Goal: Transaction & Acquisition: Purchase product/service

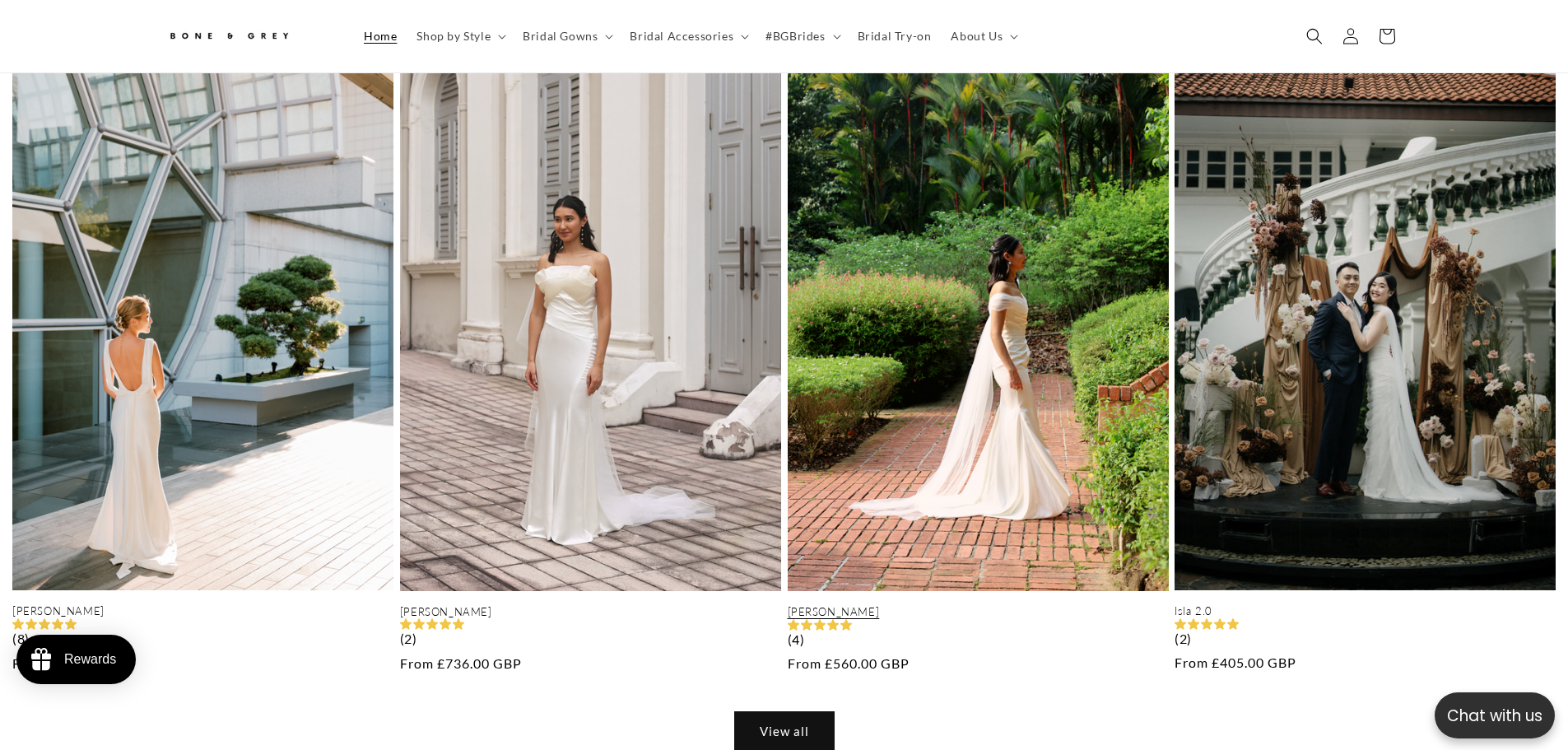
scroll to position [0, 453]
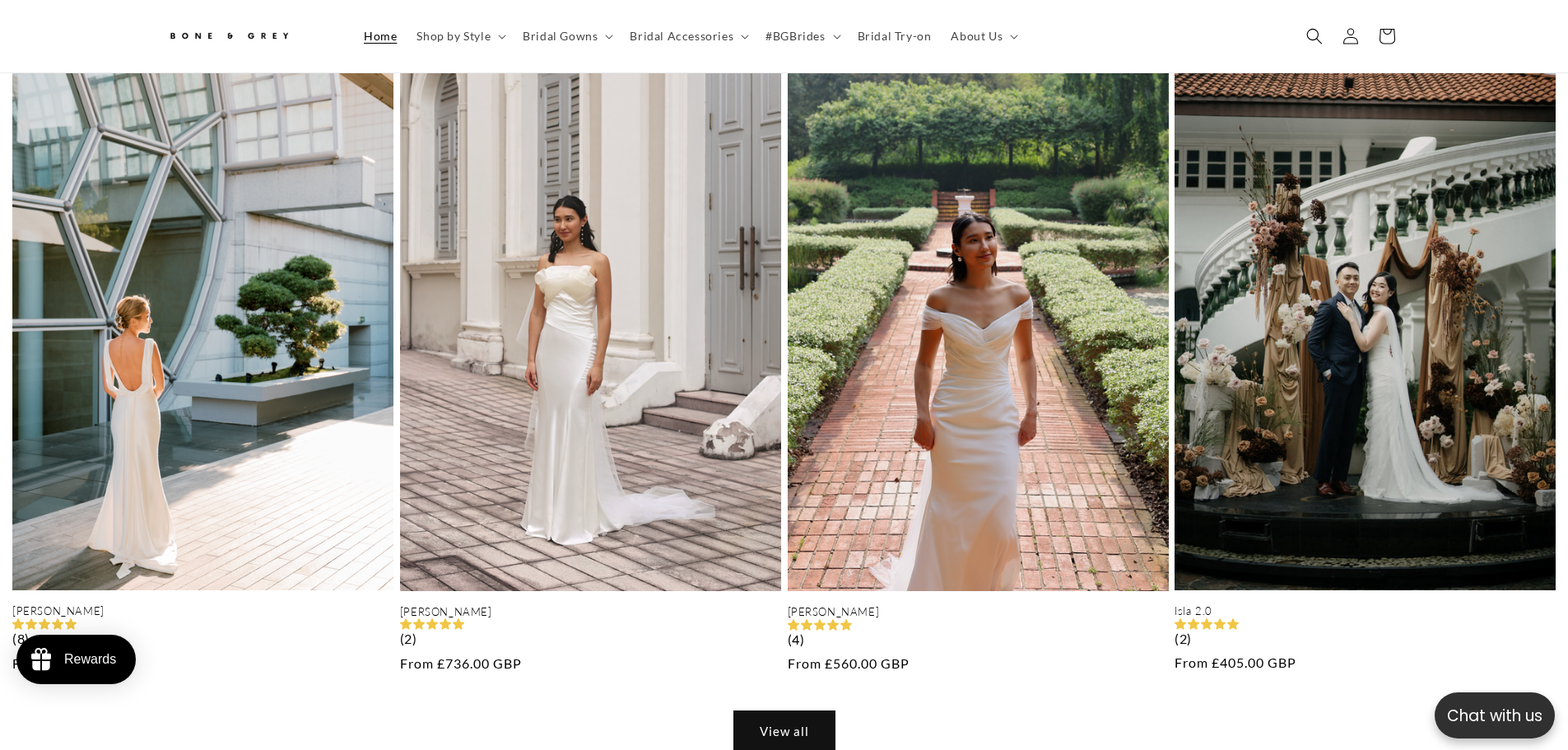
click at [808, 716] on link "View all" at bounding box center [784, 730] width 100 height 39
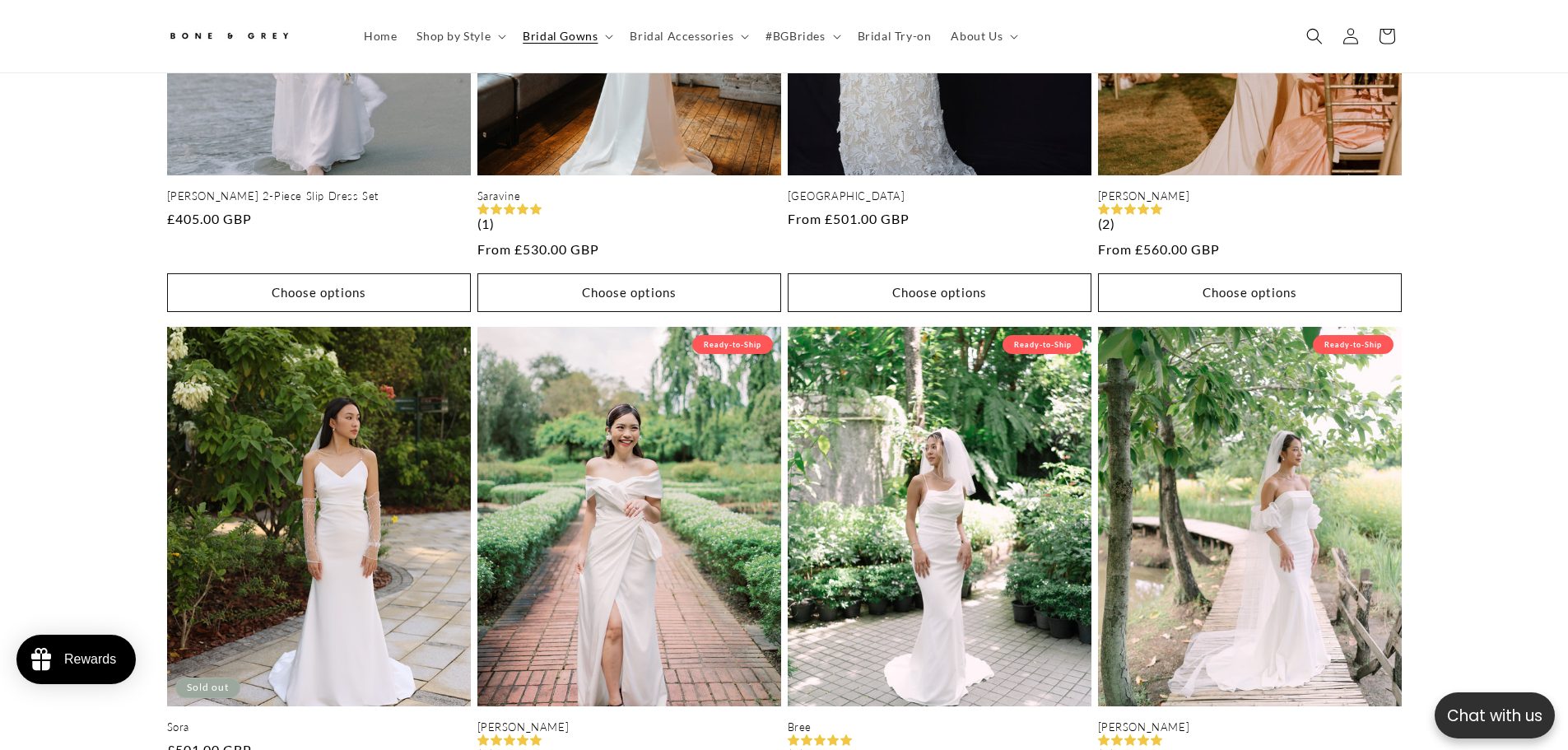
scroll to position [0, 905]
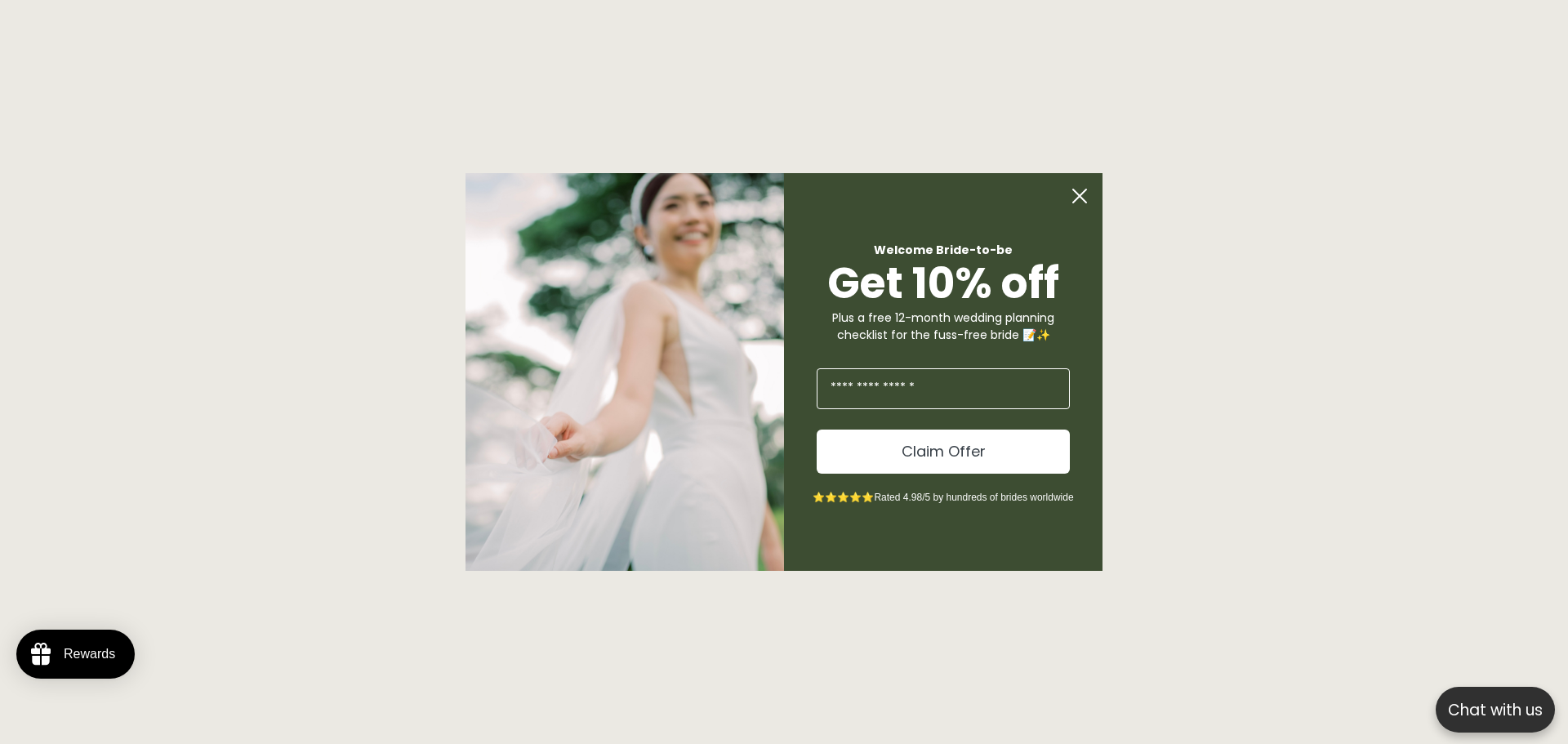
click at [1075, 192] on circle "Close dialog" at bounding box center [1079, 195] width 31 height 31
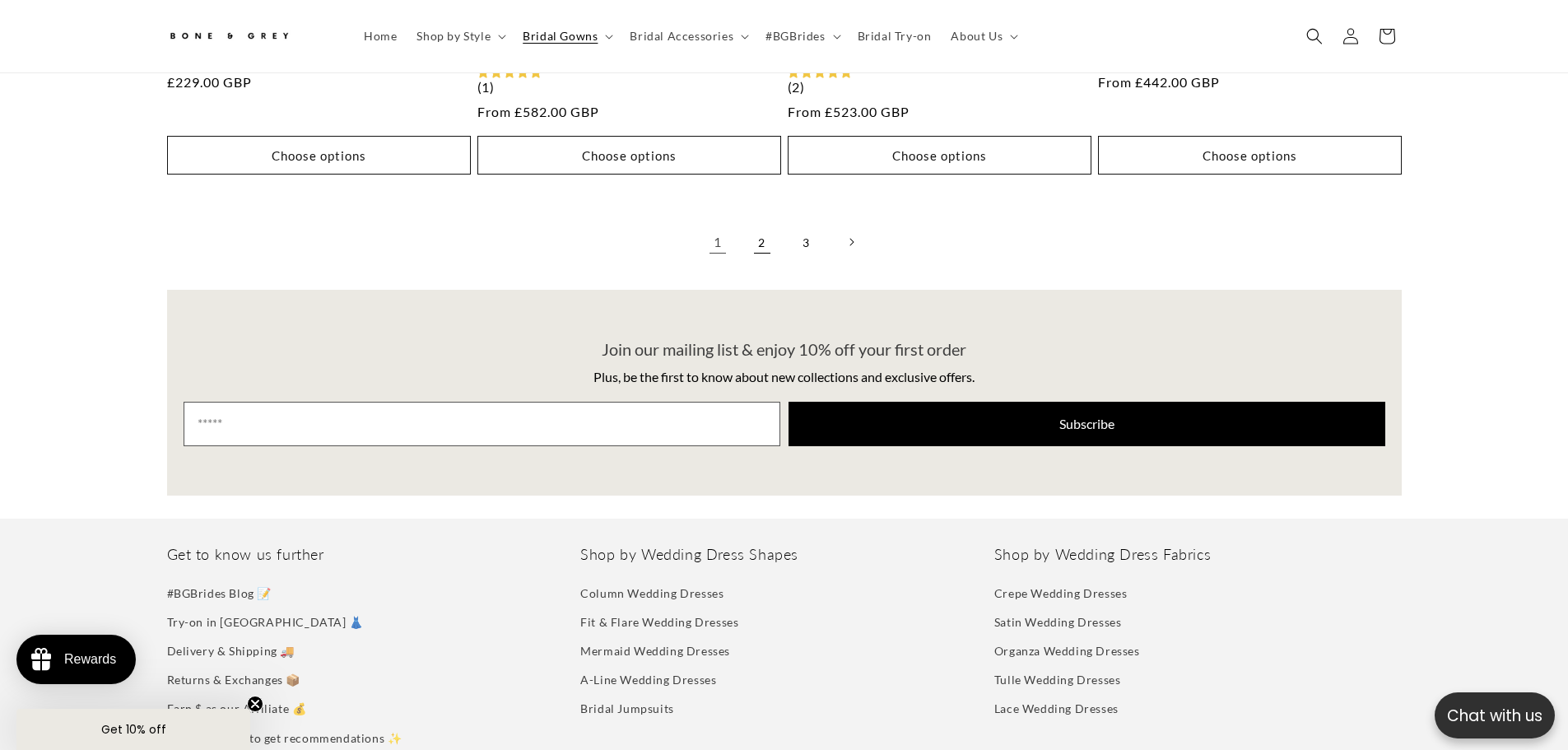
scroll to position [0, 453]
click at [764, 241] on link "2" at bounding box center [762, 242] width 36 height 36
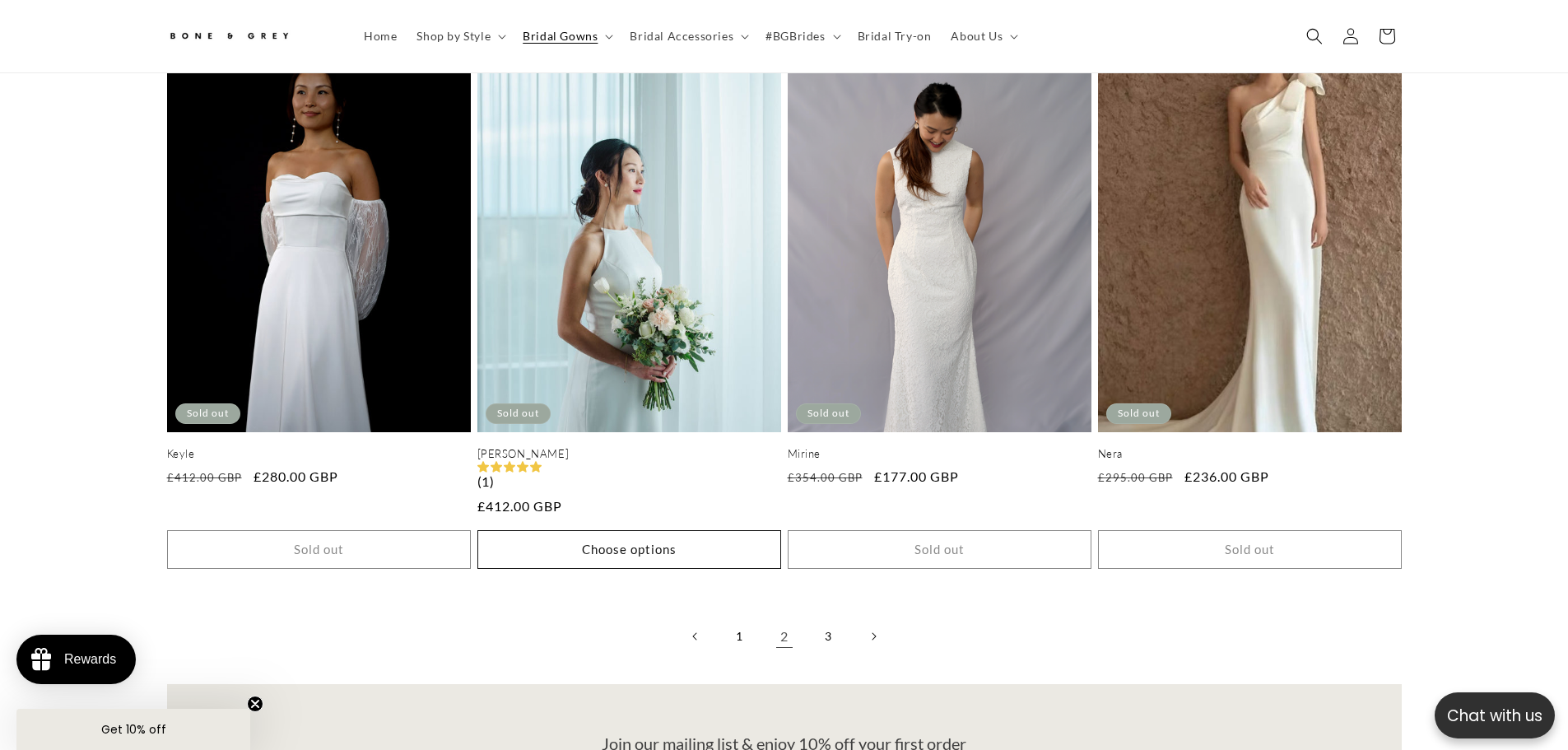
scroll to position [3861, 0]
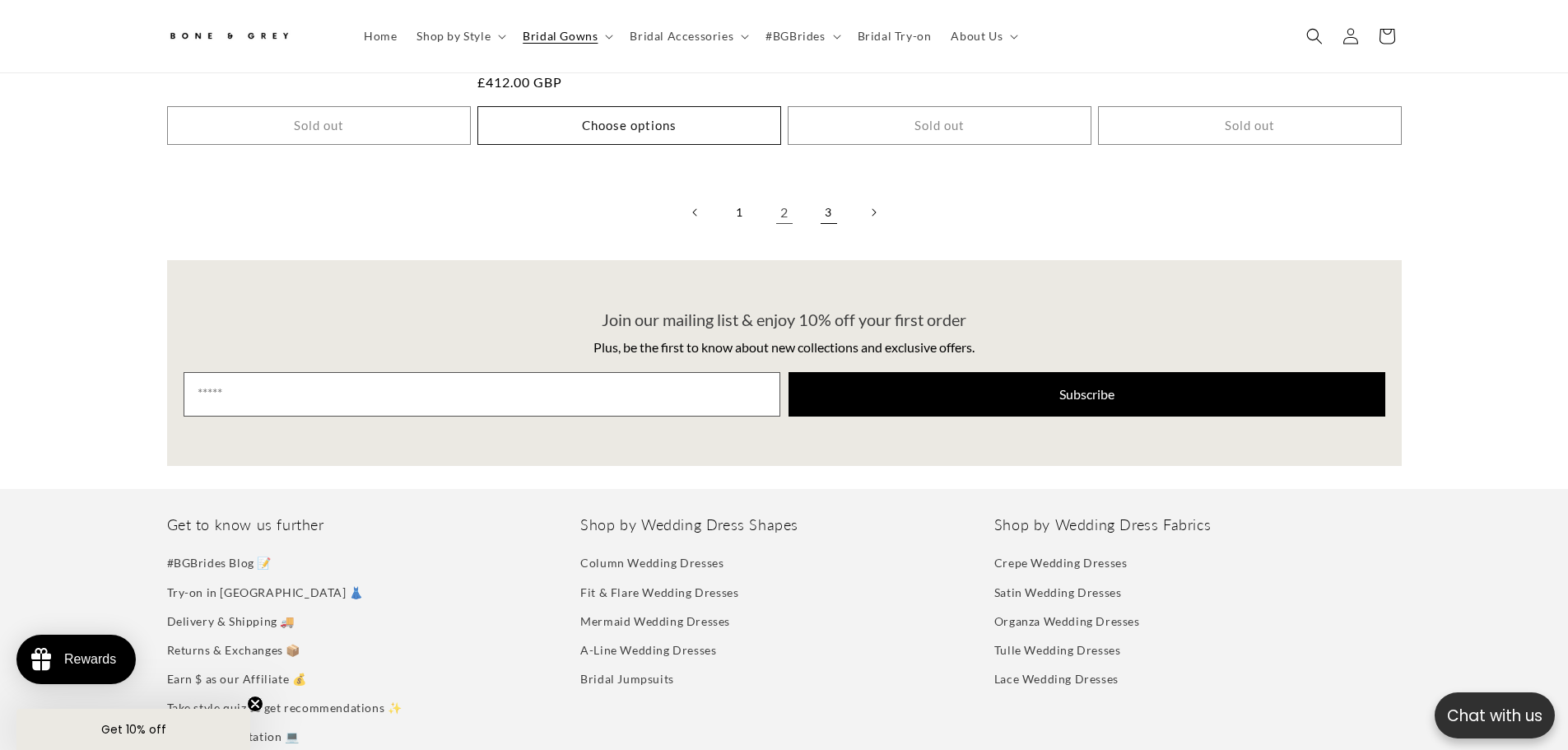
click at [828, 207] on link "3" at bounding box center [828, 212] width 36 height 36
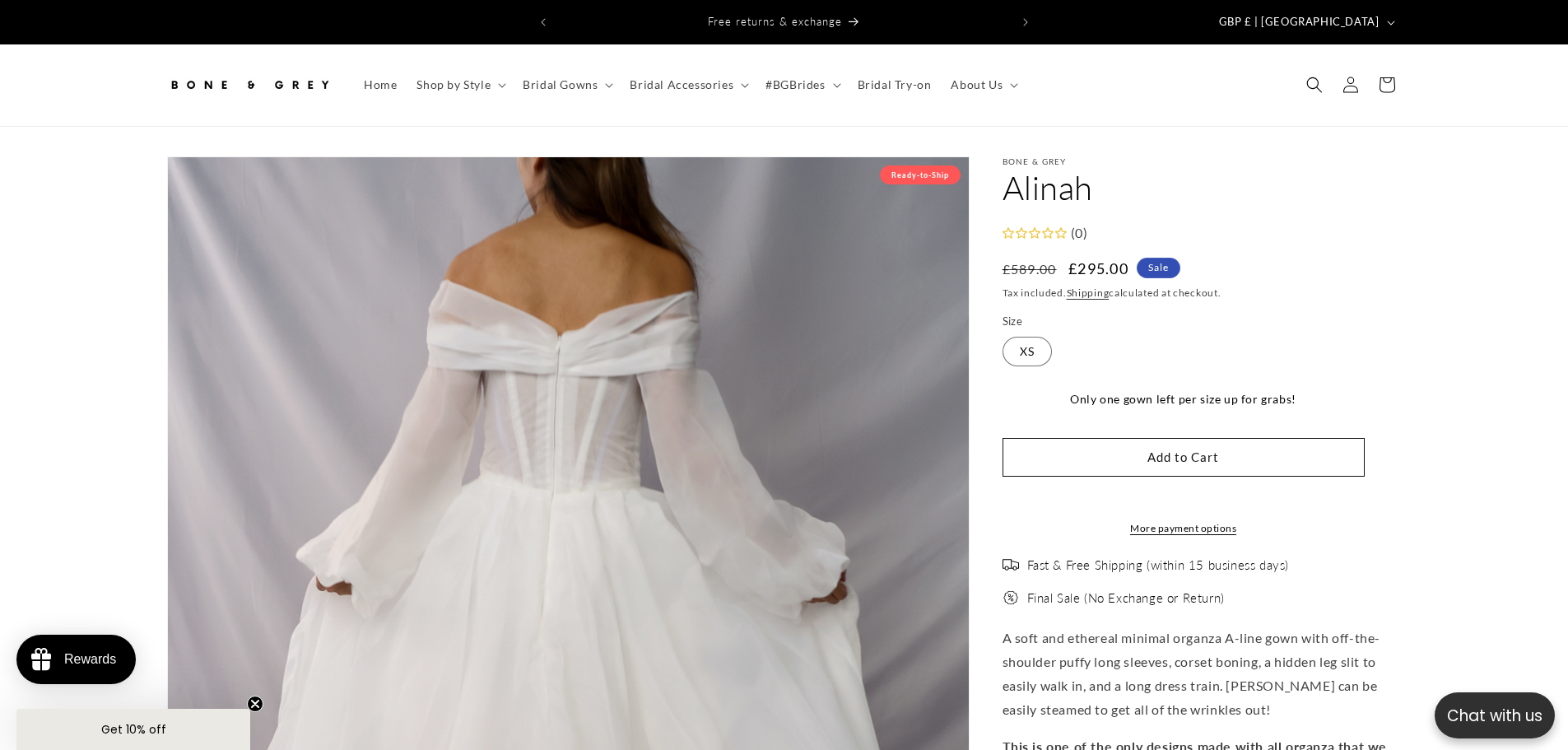
select select "**********"
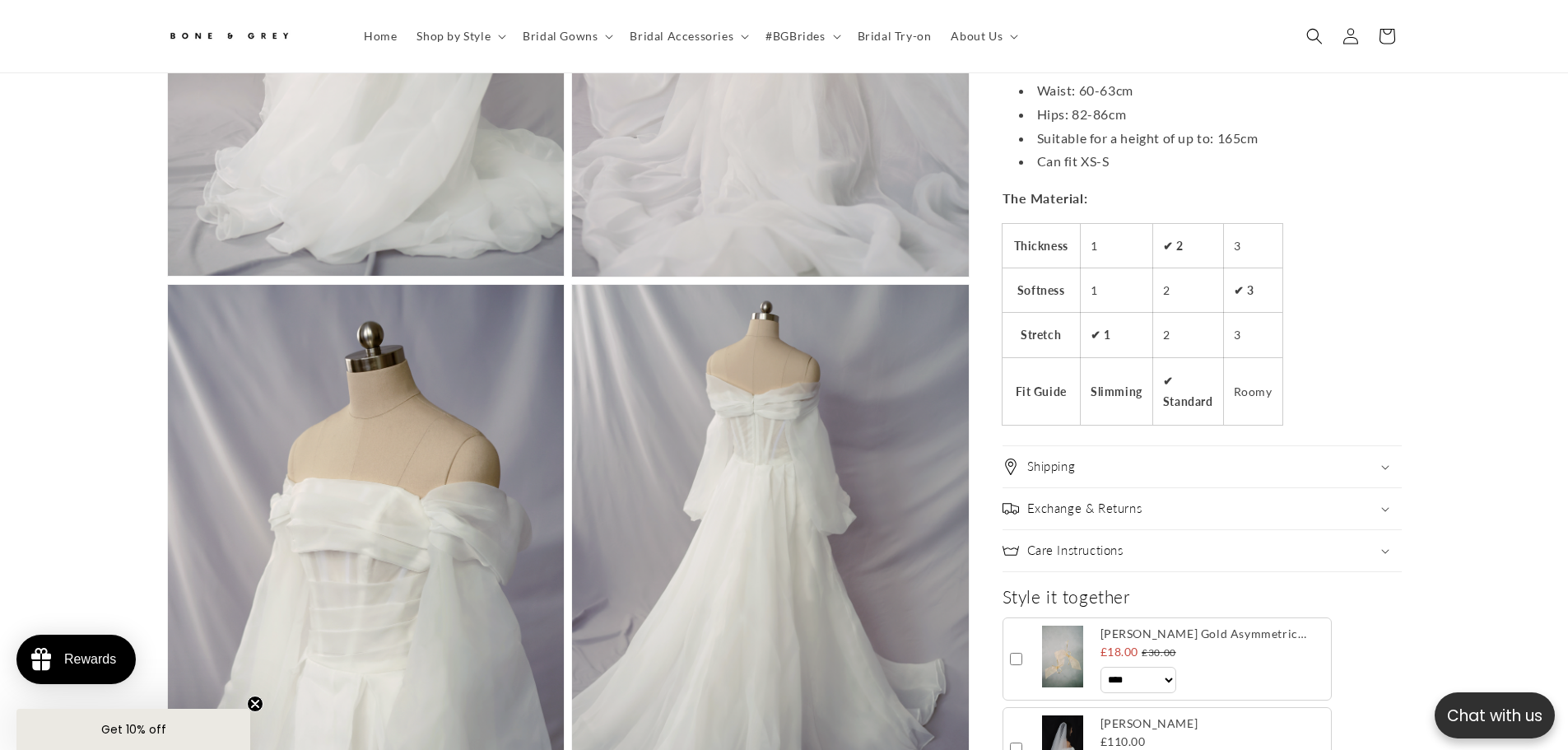
scroll to position [2379, 0]
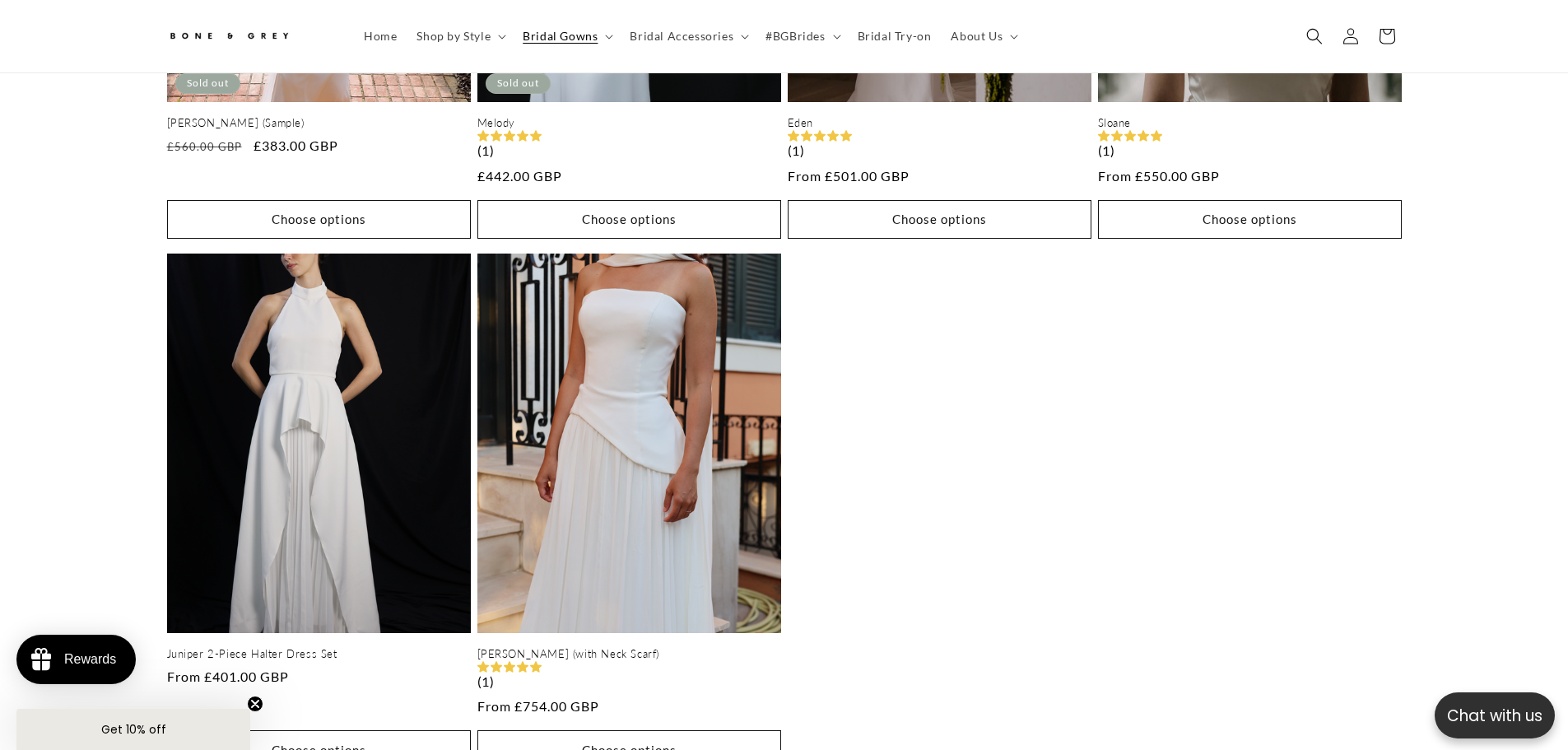
click at [1223, 435] on ul "Mona (Sample) Sold out Mona (Sample) Regular price £383.00 GBP Regular price £5…" at bounding box center [785, 250] width 1235 height 1055
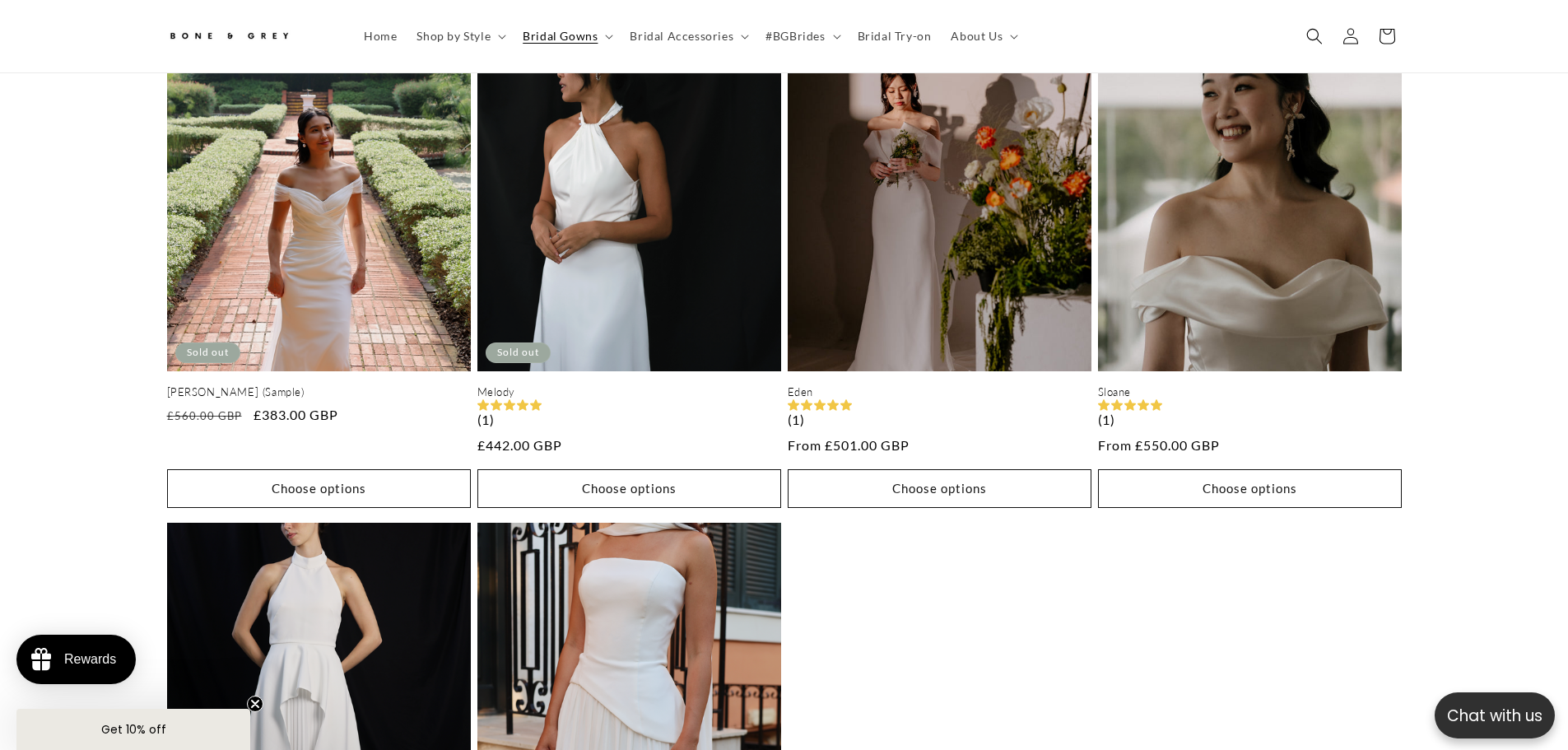
scroll to position [650, 0]
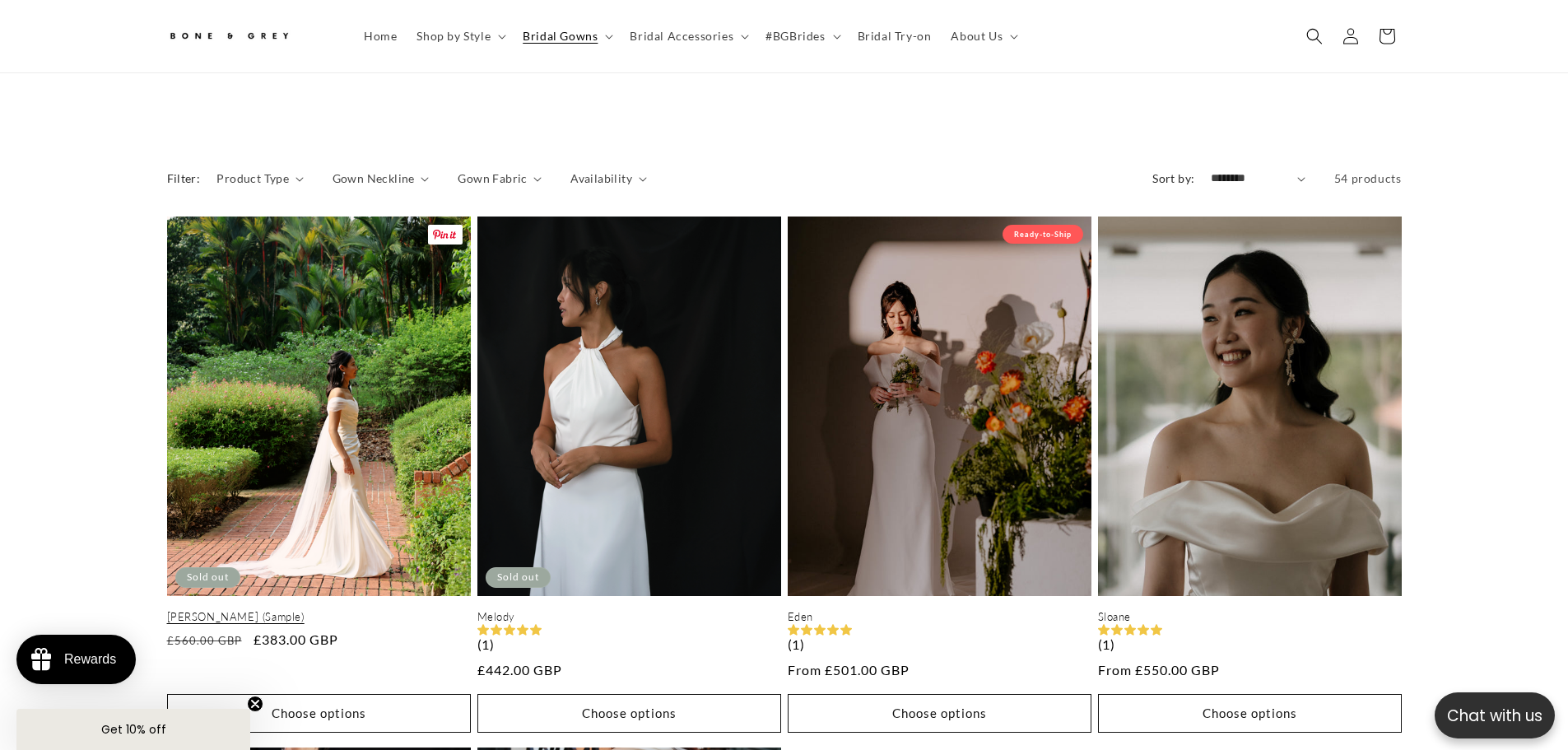
click at [315, 610] on link "Mona (Sample)" at bounding box center [319, 617] width 304 height 14
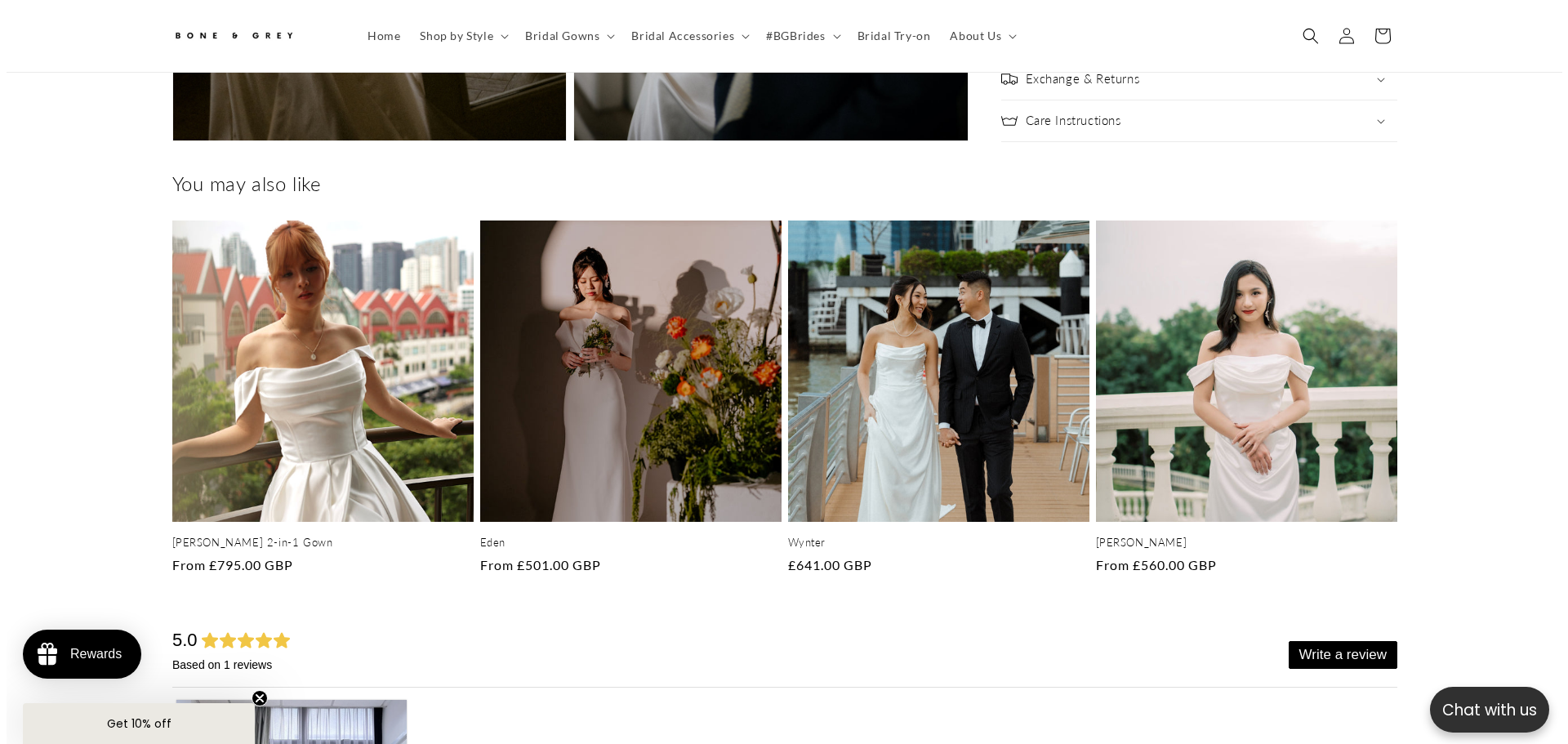
scroll to position [5871, 0]
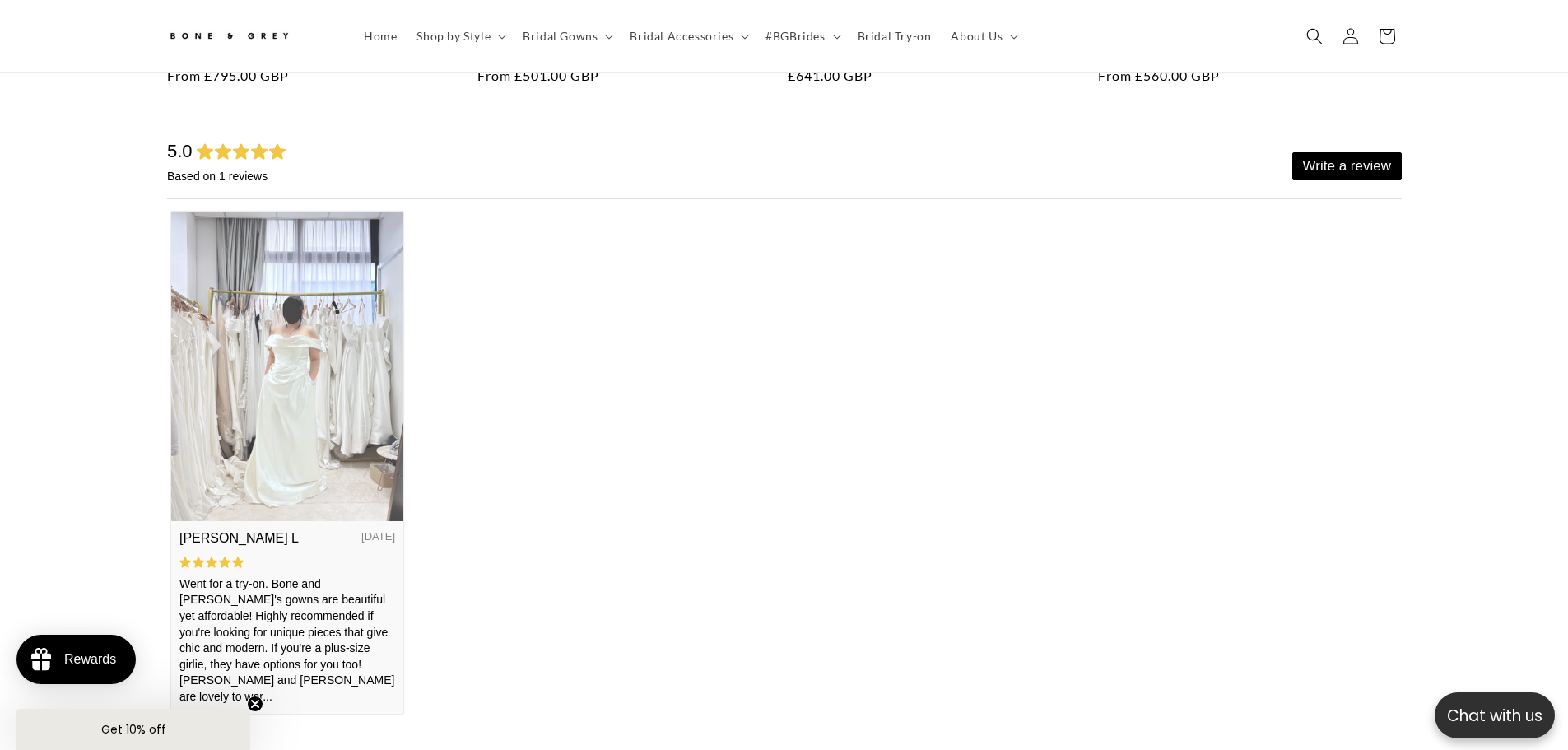
click at [283, 397] on img at bounding box center [286, 366] width 232 height 309
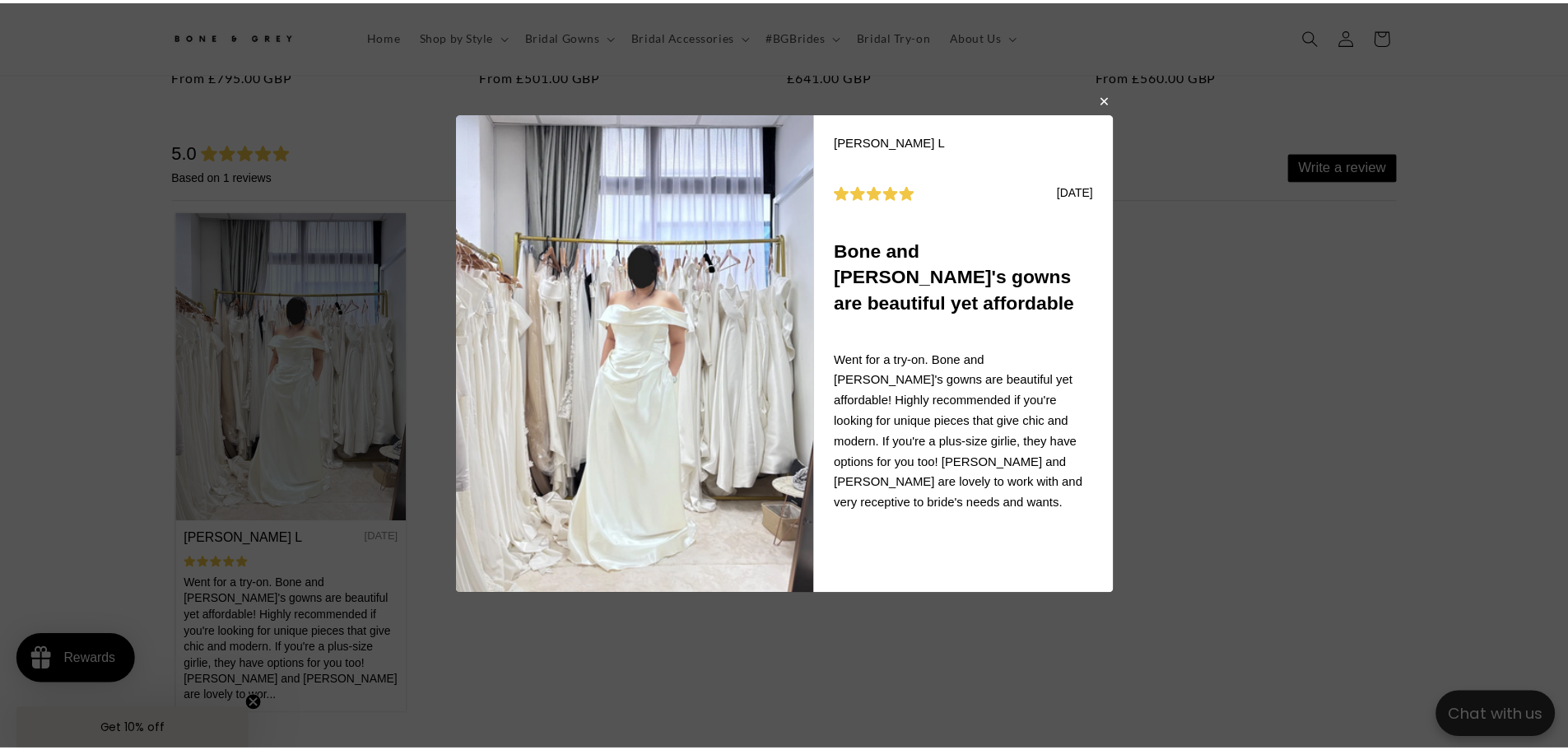
scroll to position [0, 905]
click at [1113, 99] on button "button" at bounding box center [1112, 100] width 9 height 20
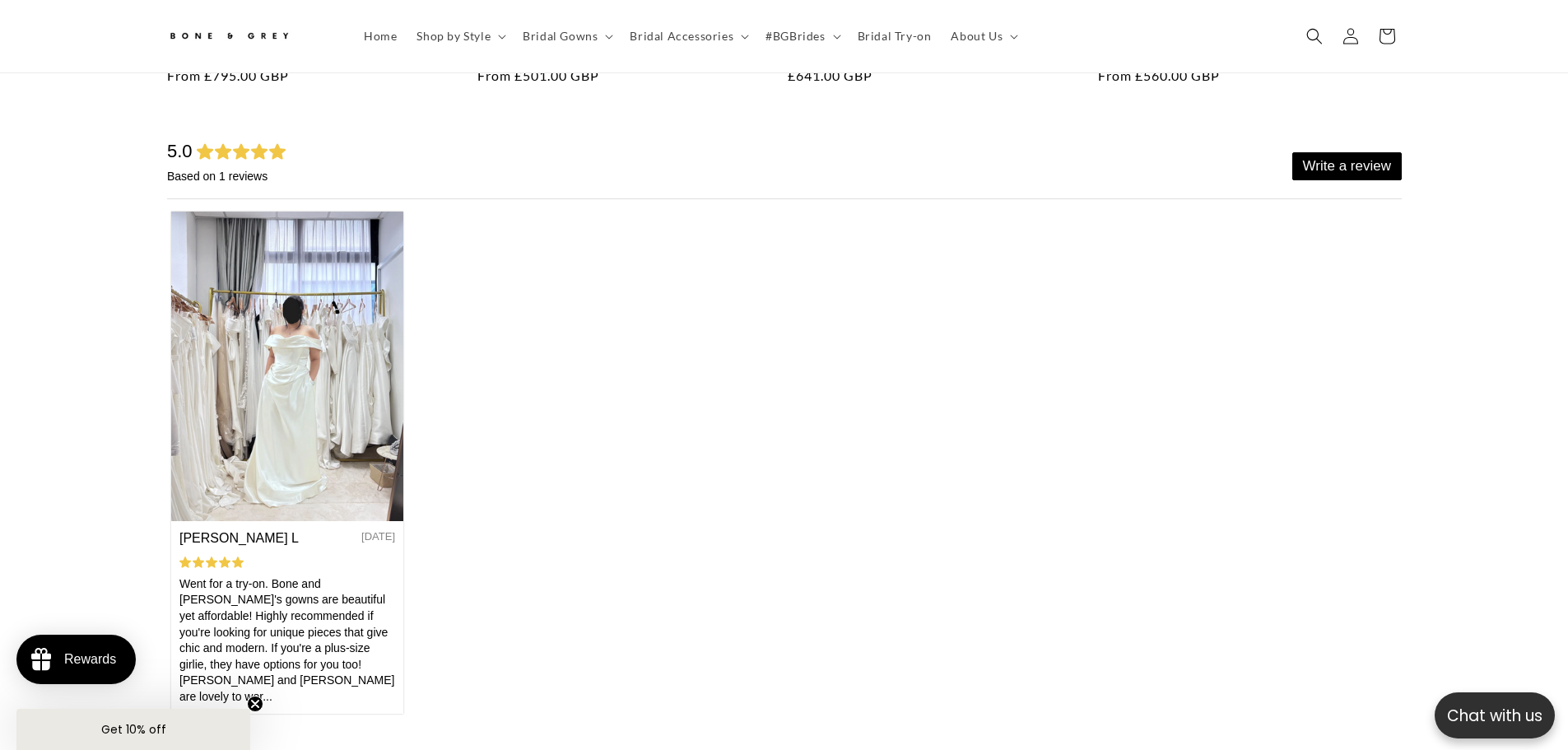
scroll to position [5589, 0]
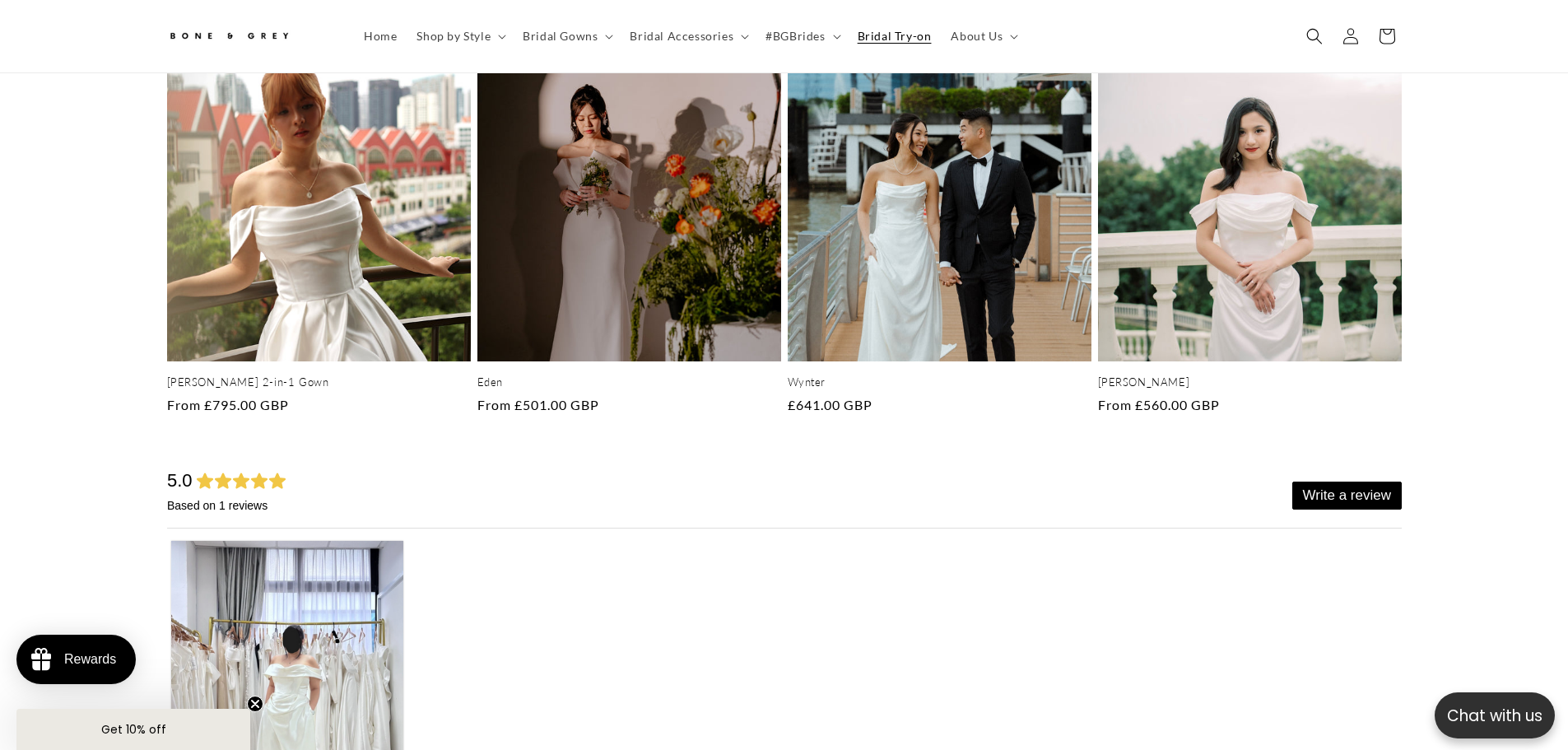
click at [907, 33] on span "Bridal Try-on" at bounding box center [895, 36] width 74 height 15
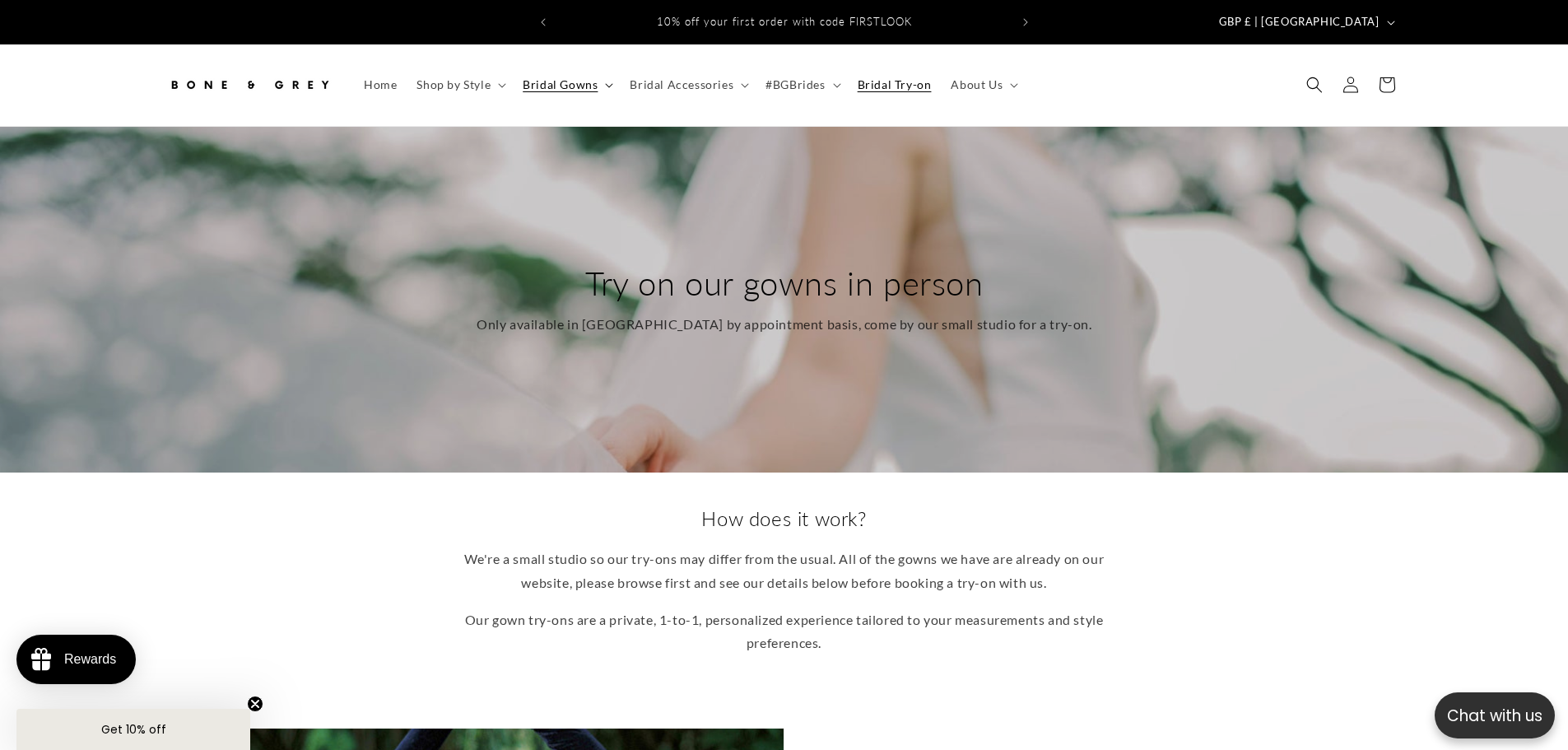
click at [583, 78] on span "Bridal Gowns" at bounding box center [560, 85] width 75 height 15
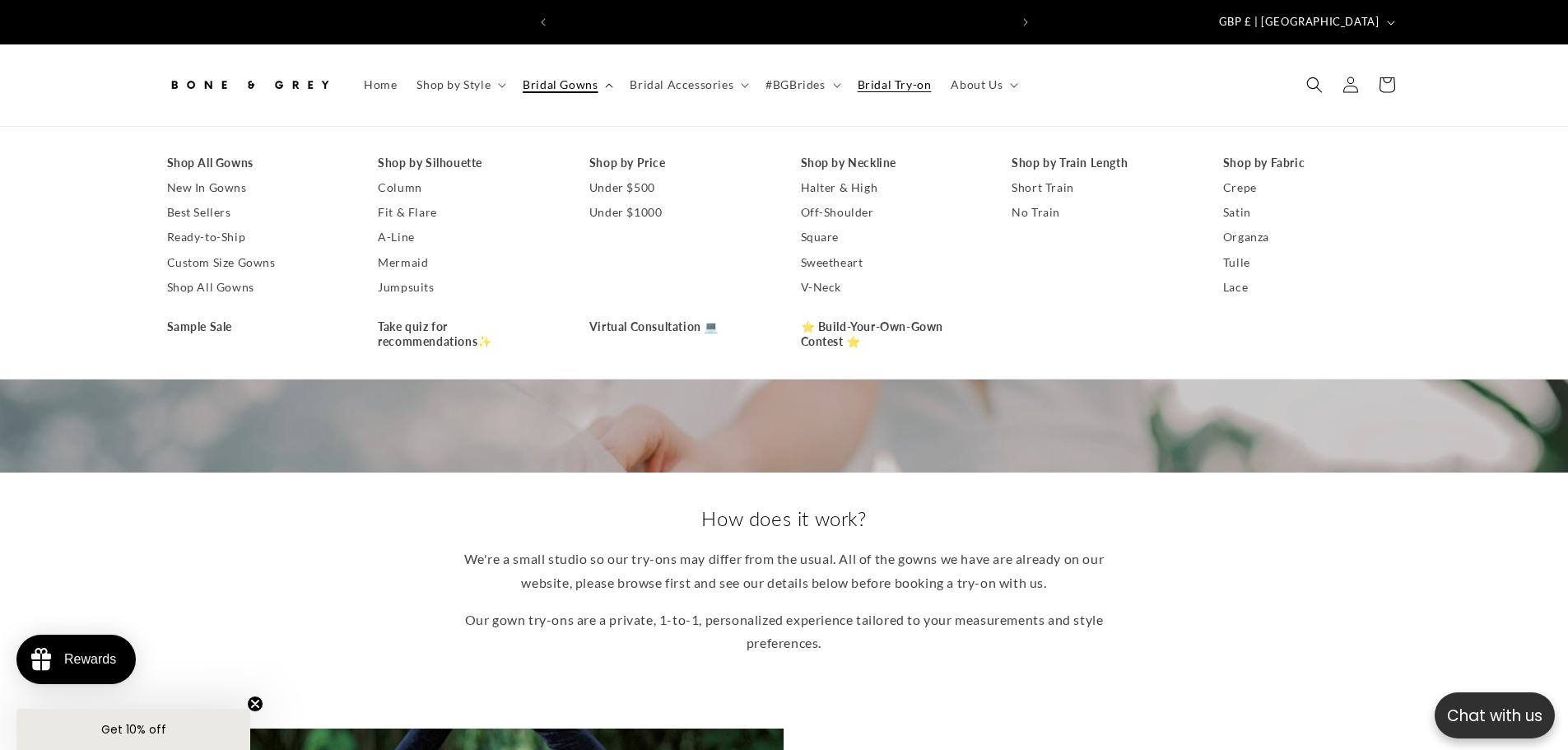
scroll to position [0, 453]
click at [823, 226] on link "Square" at bounding box center [890, 237] width 179 height 25
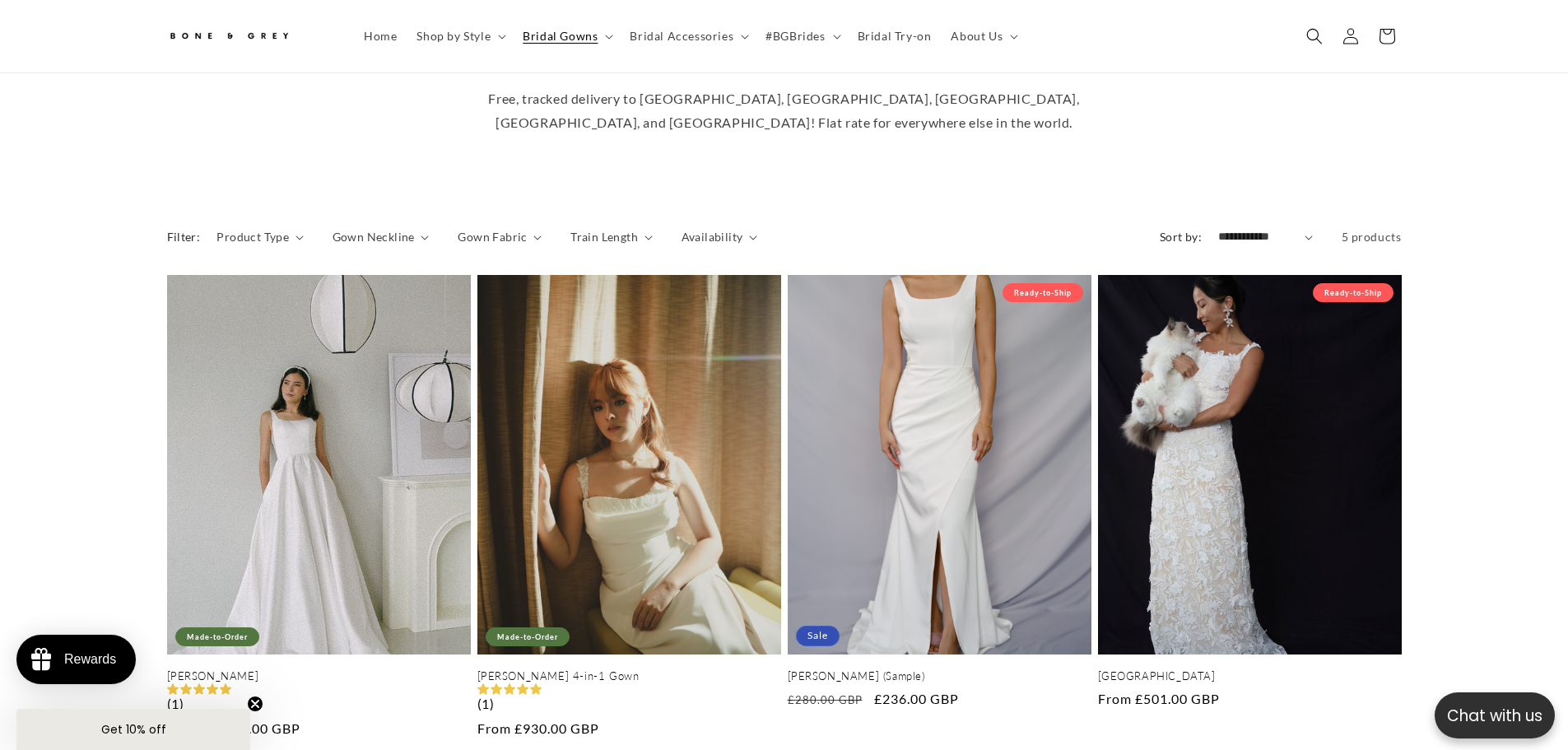
scroll to position [0, 453]
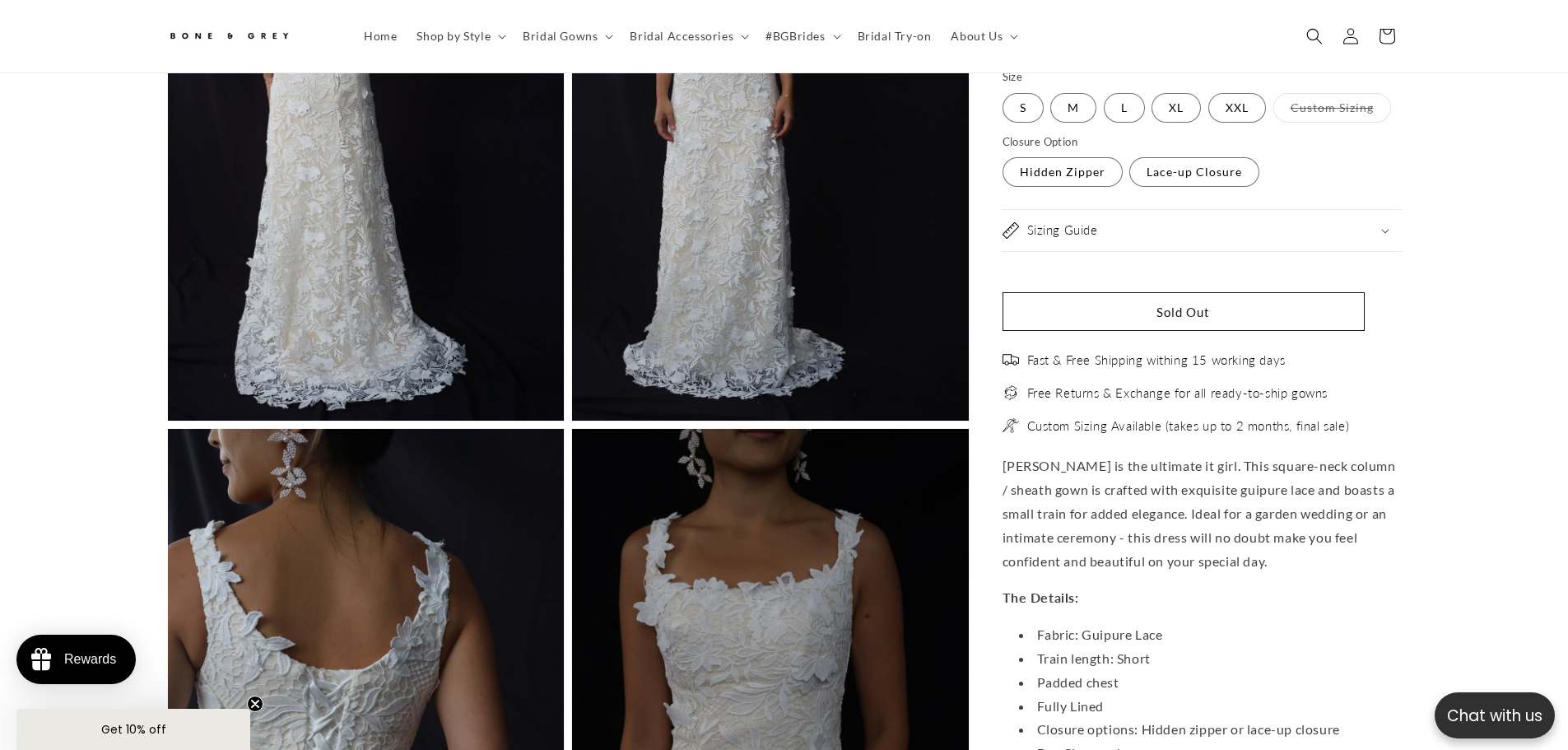
scroll to position [1555, 0]
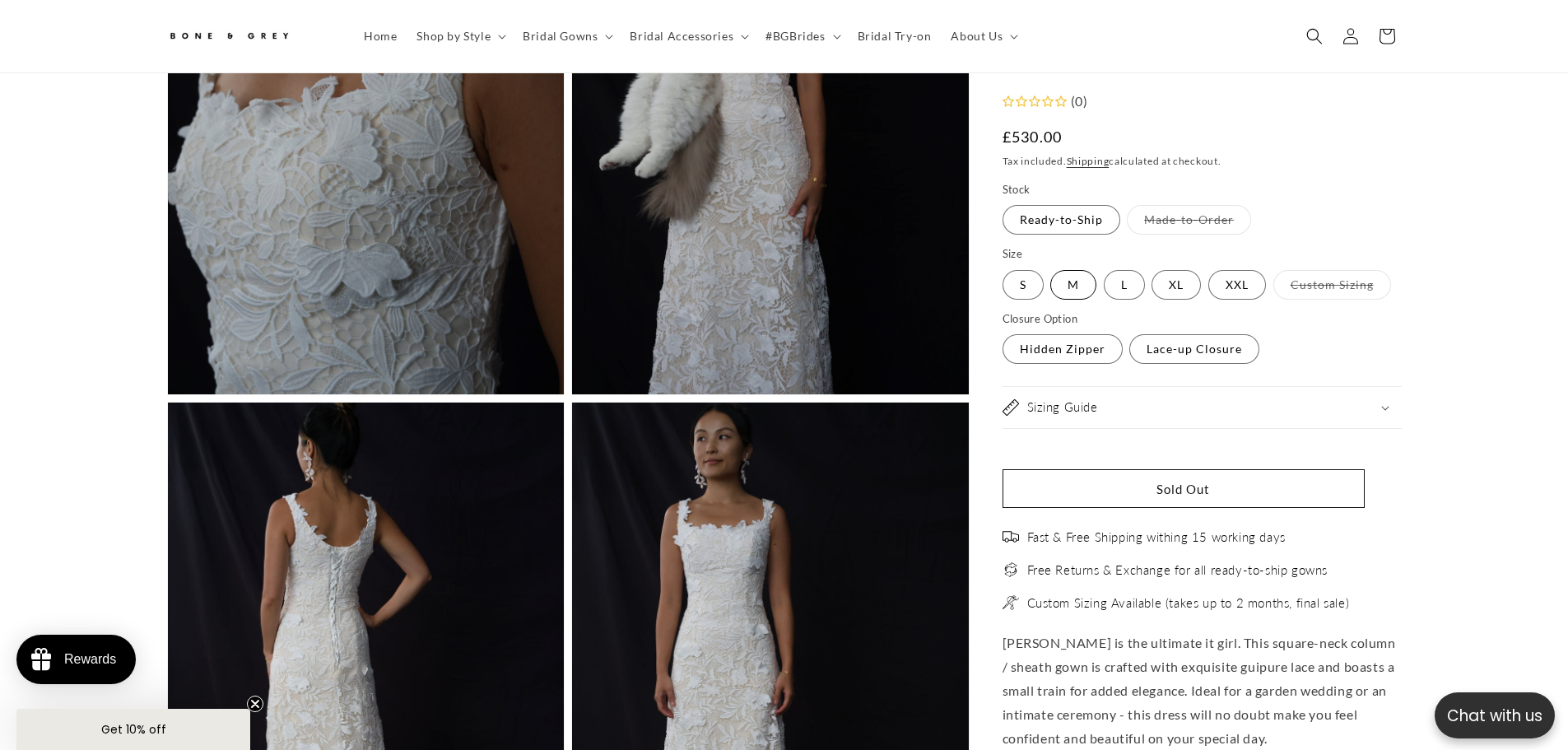
click at [1074, 285] on label "M Variant sold out or unavailable" at bounding box center [1073, 285] width 46 height 29
click at [1122, 287] on label "L Variant sold out or unavailable" at bounding box center [1124, 285] width 42 height 29
click at [1174, 283] on label "XL Variant sold out or unavailable" at bounding box center [1176, 285] width 49 height 29
click at [1192, 356] on label "Lace-up Closure Variant sold out or unavailable" at bounding box center [1194, 349] width 131 height 29
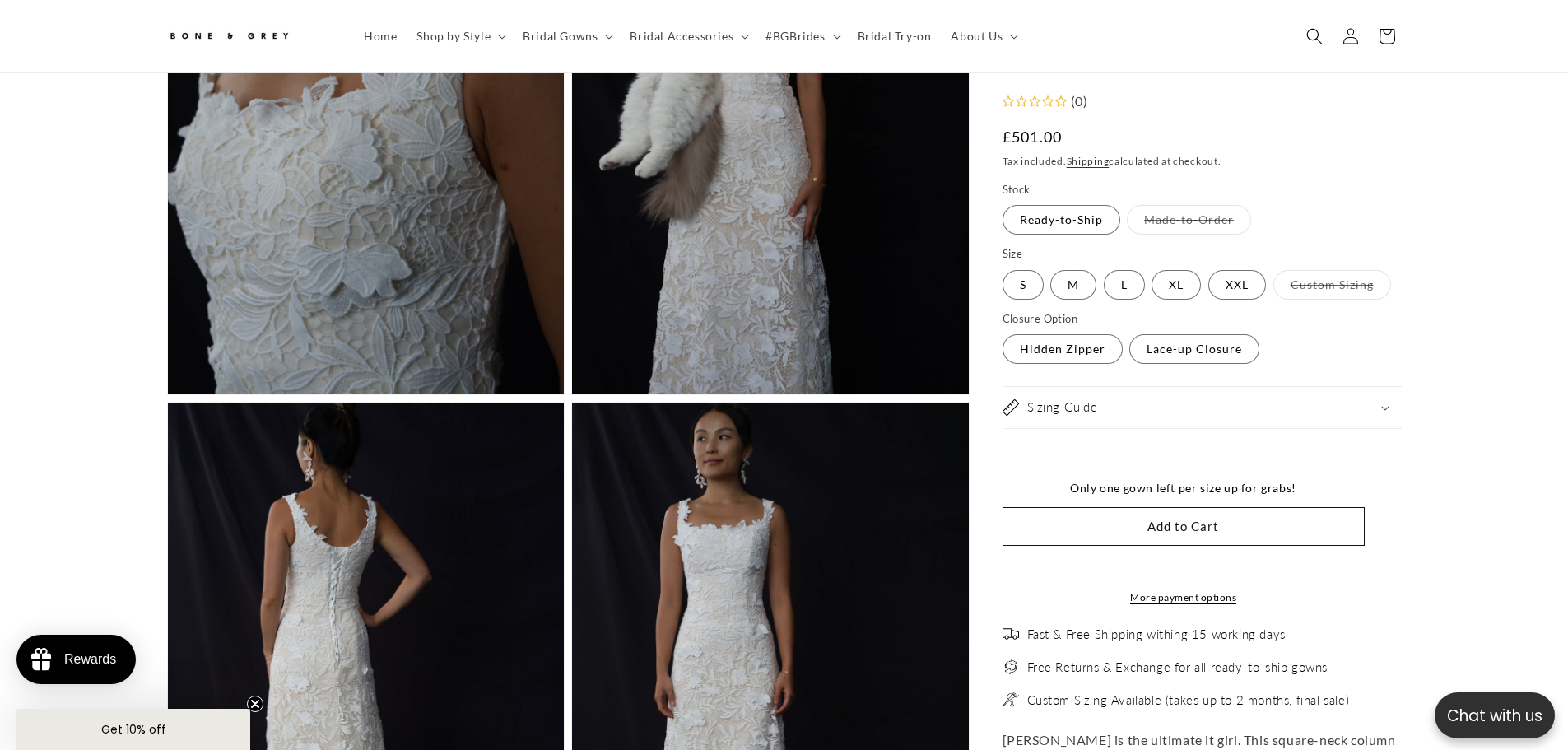
scroll to position [0, 905]
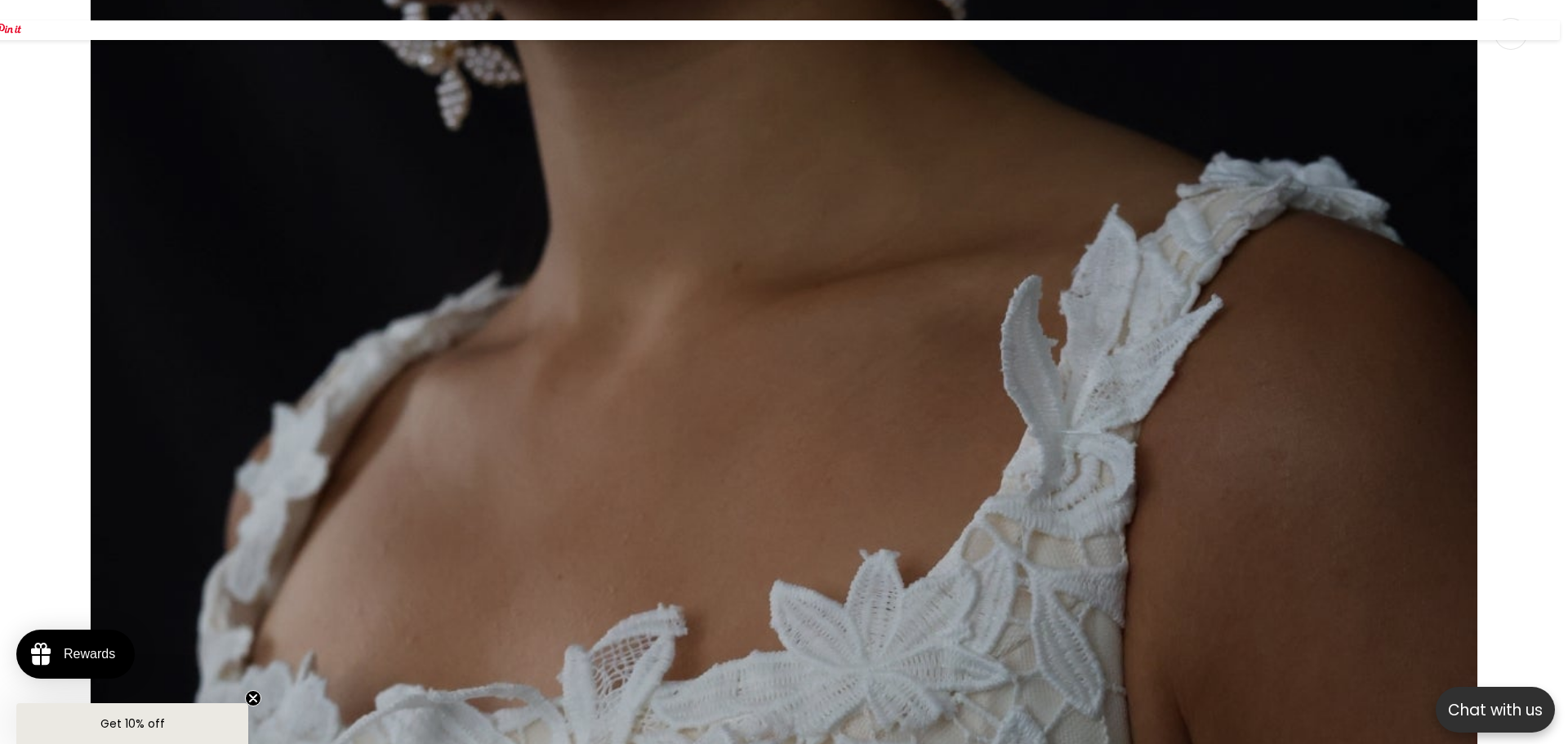
scroll to position [2078, 0]
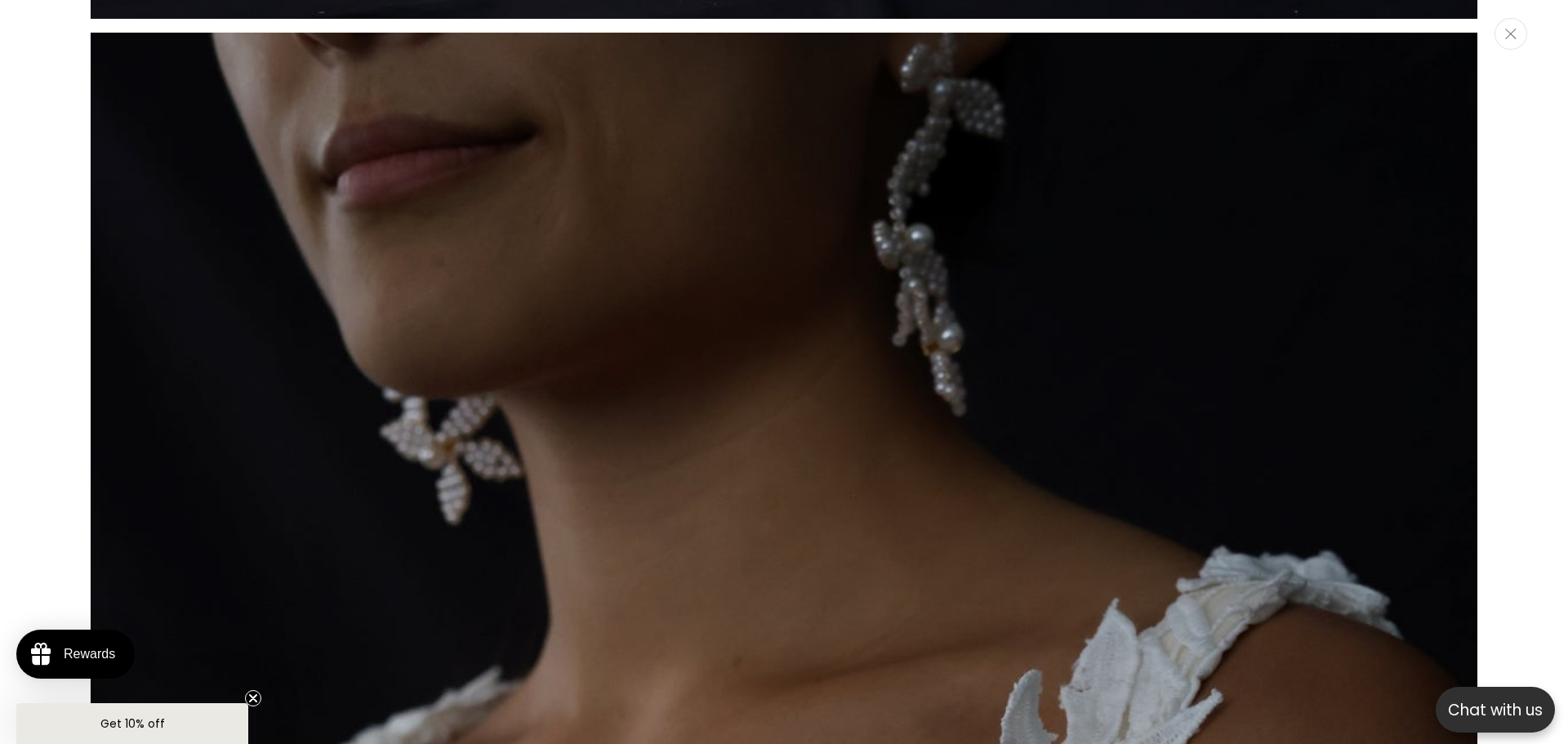
click at [1515, 34] on icon "Close" at bounding box center [1511, 33] width 11 height 10
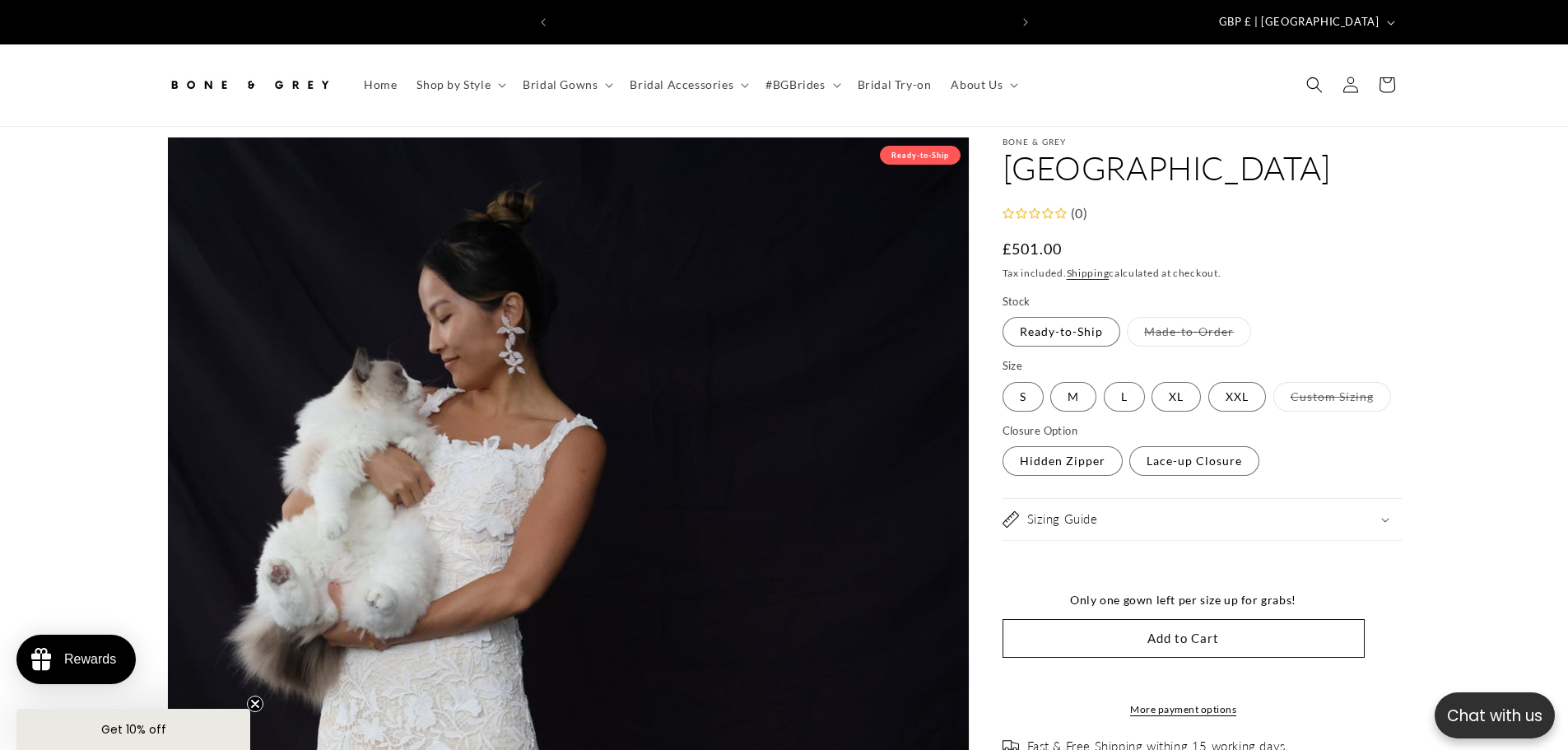
scroll to position [0, 905]
click at [1330, 512] on div "Sizing Guide" at bounding box center [1202, 519] width 399 height 16
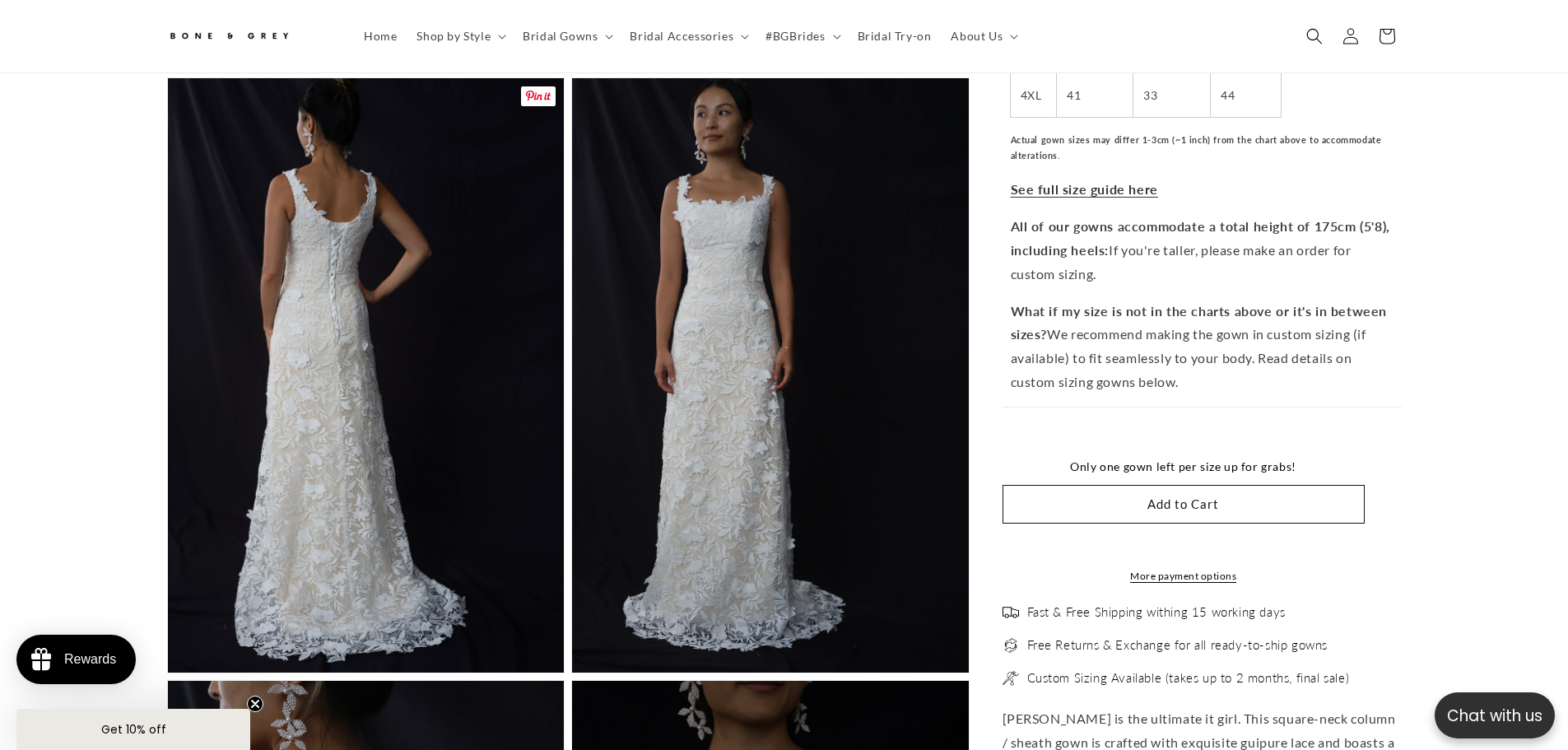
scroll to position [1884, 0]
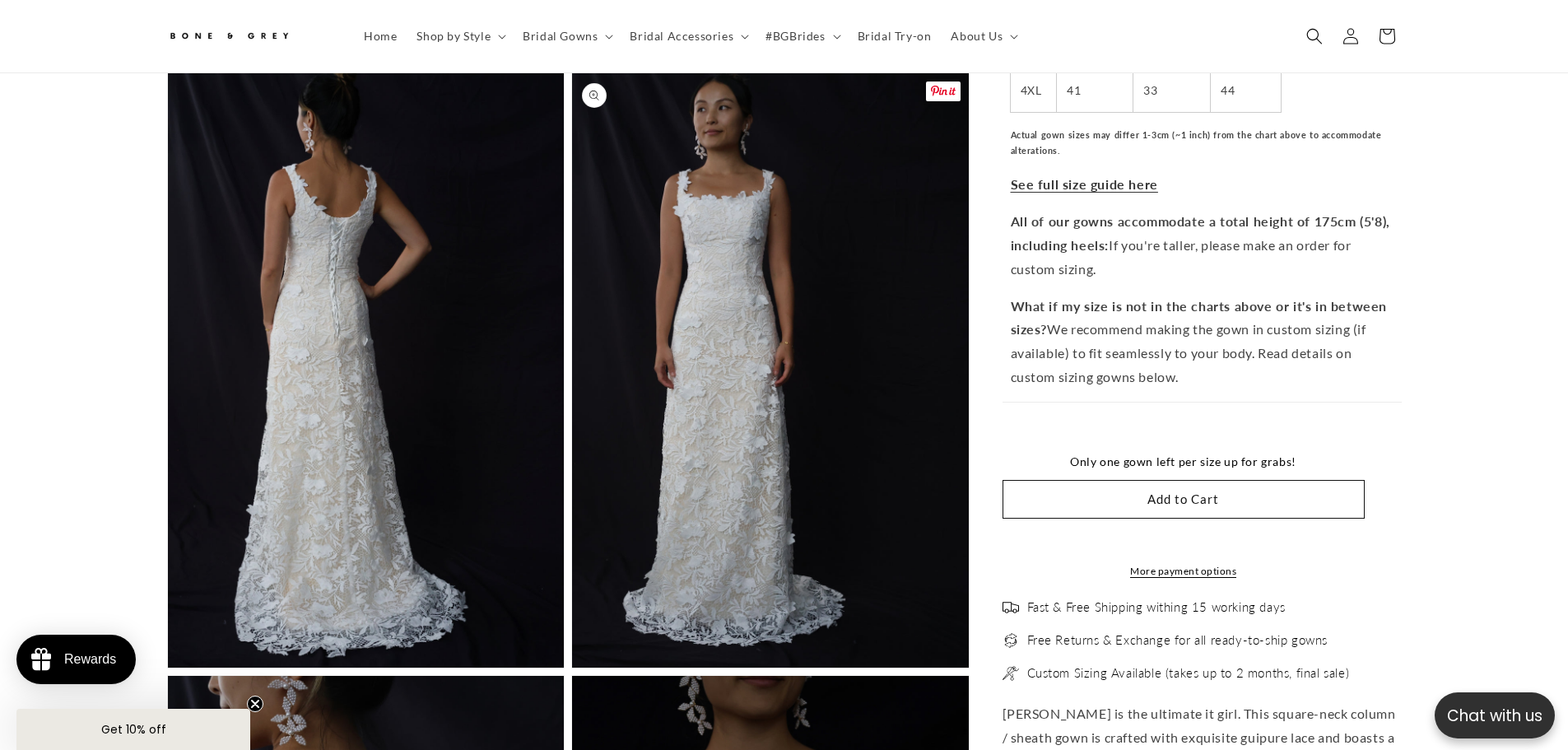
click at [572, 668] on button "Open media 5 in modal" at bounding box center [572, 668] width 0 height 0
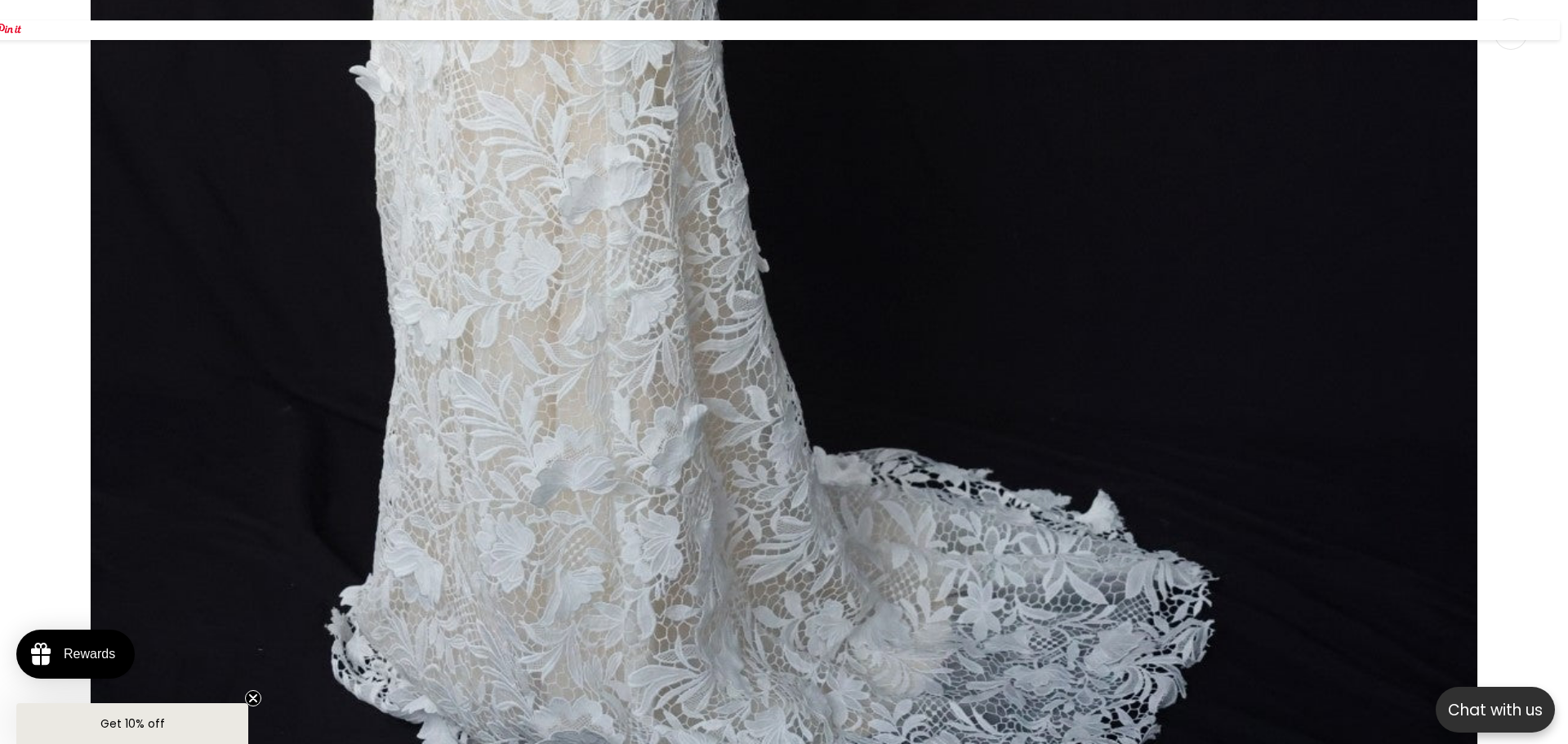
scroll to position [0, 898]
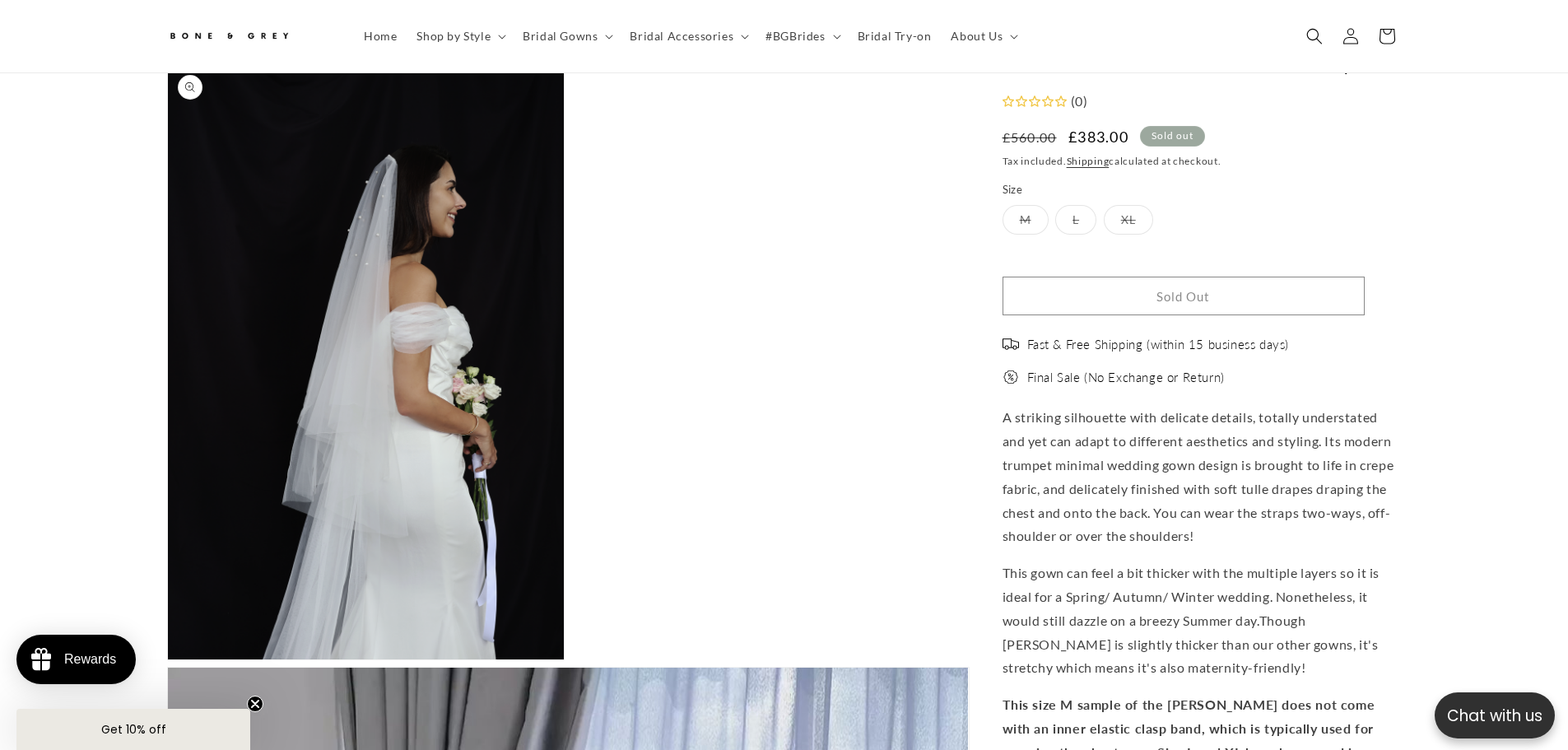
scroll to position [0, 905]
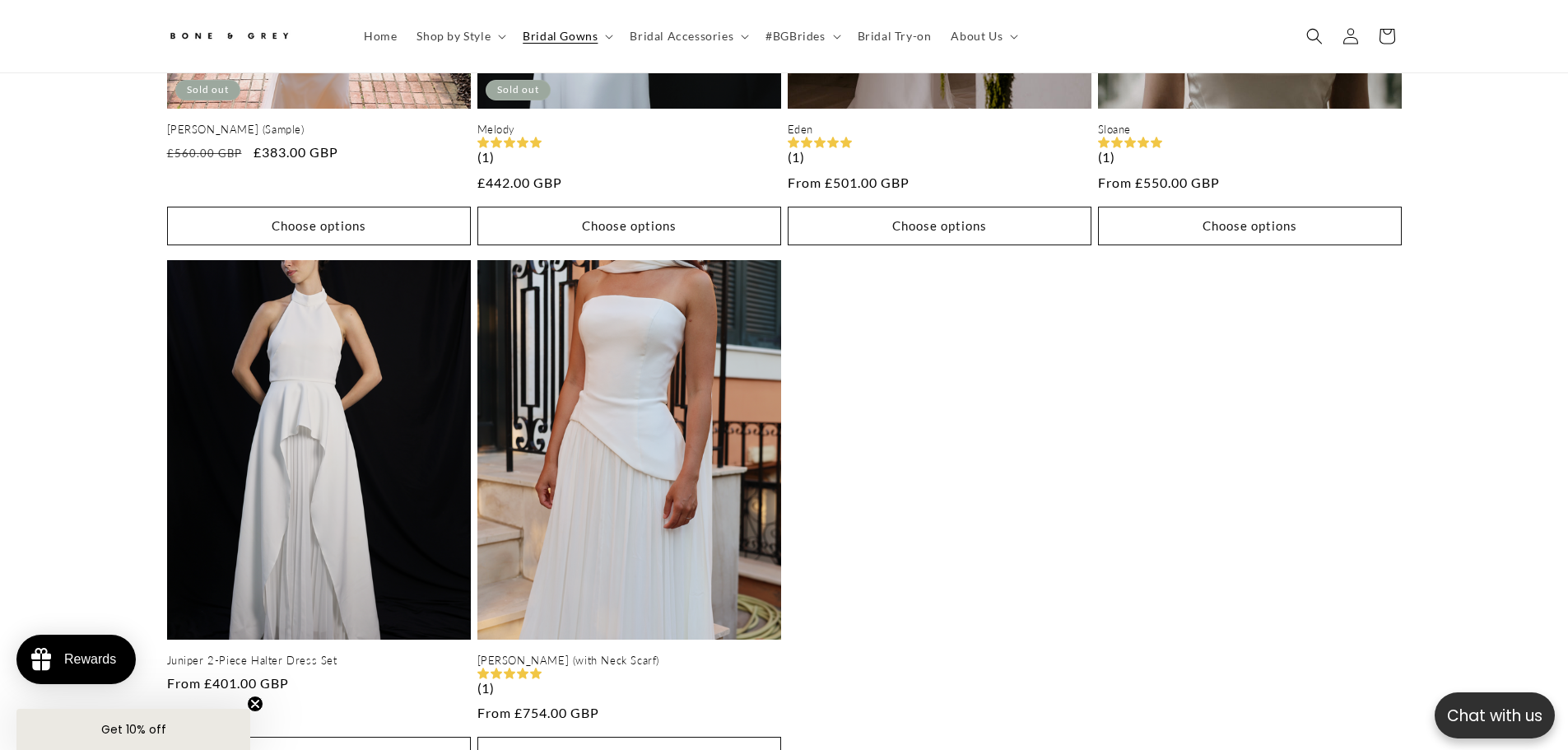
scroll to position [1225, 0]
